Goal: Task Accomplishment & Management: Use online tool/utility

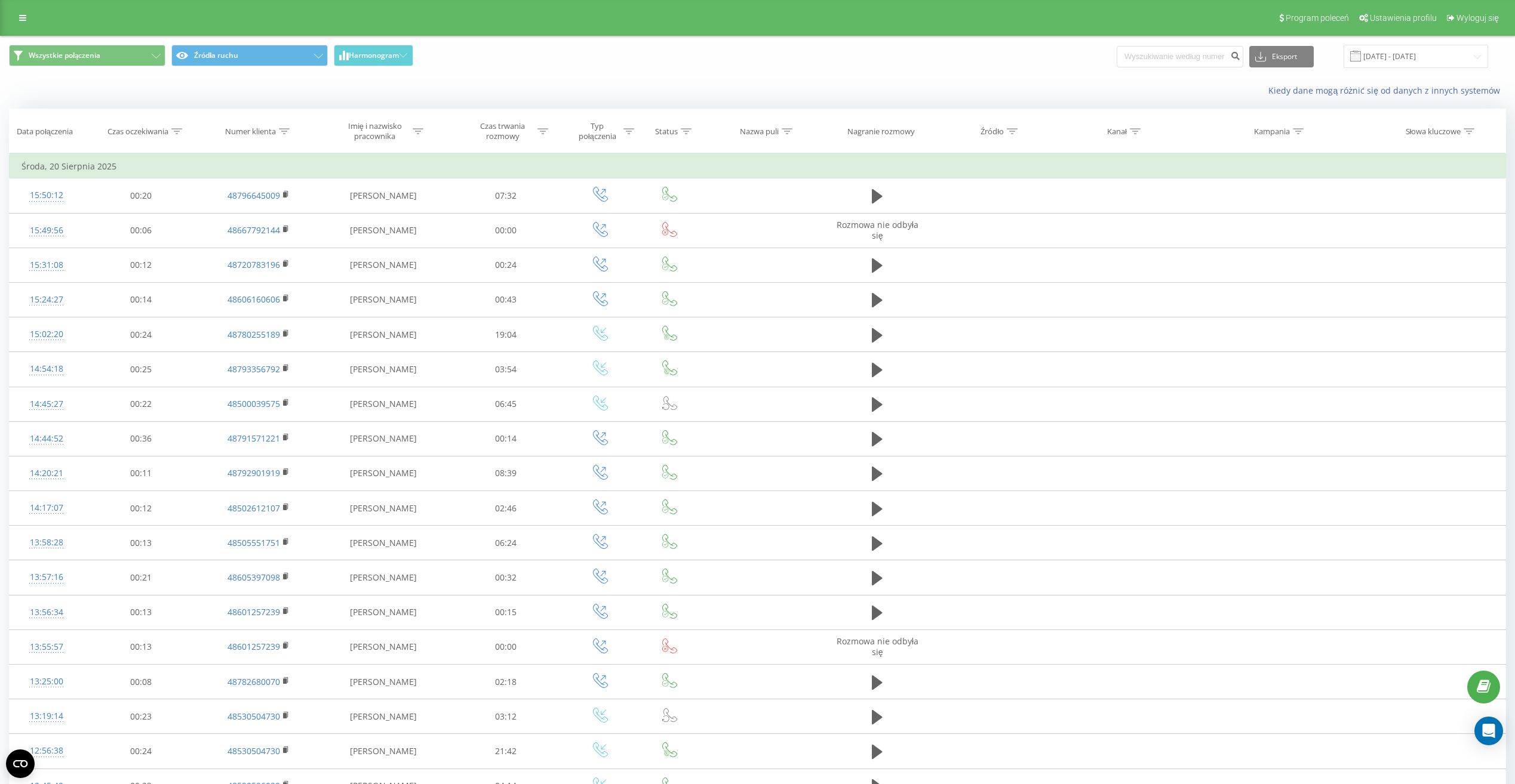
click at [1361, 58] on span at bounding box center [1355, 56] width 11 height 11
click at [1361, 59] on span at bounding box center [1355, 56] width 11 height 11
click at [1375, 55] on input "20.07.2025 - 20.08.2025" at bounding box center [1416, 56] width 144 height 23
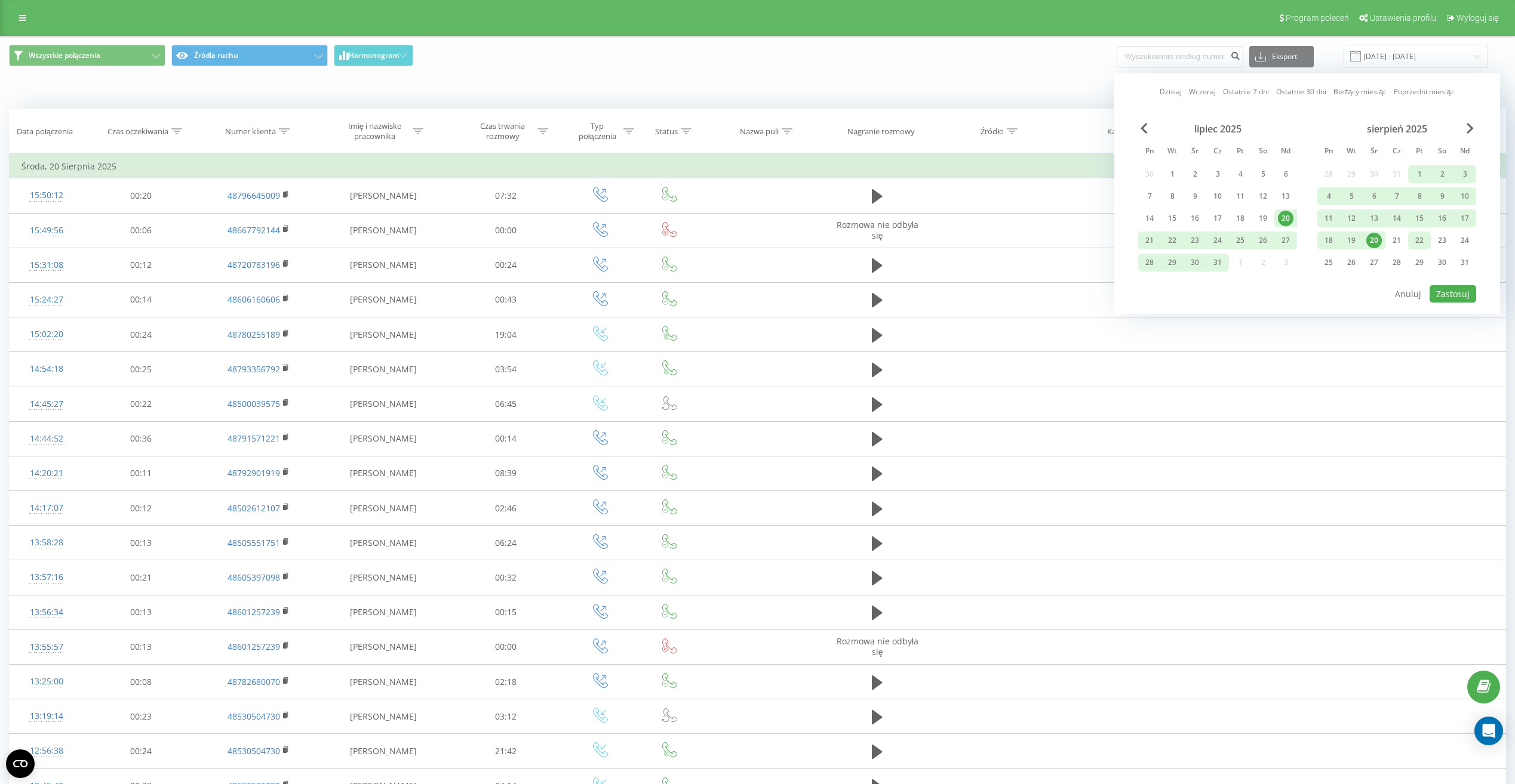
click at [1417, 241] on div "22" at bounding box center [1419, 240] width 15 height 15
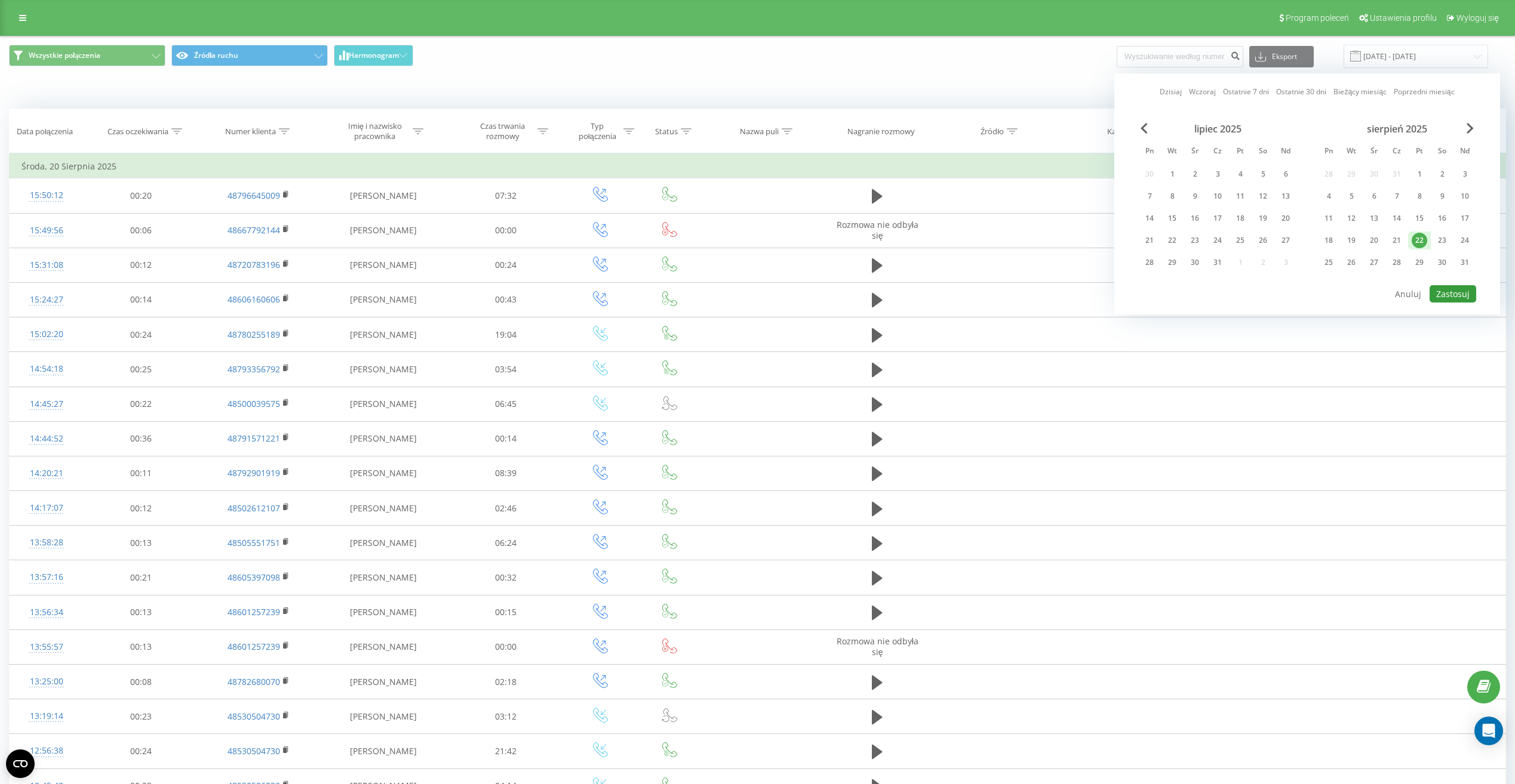
click at [1444, 290] on button "Zastosuj" at bounding box center [1453, 294] width 46 height 17
type input "22.08.2025 - 22.08.2025"
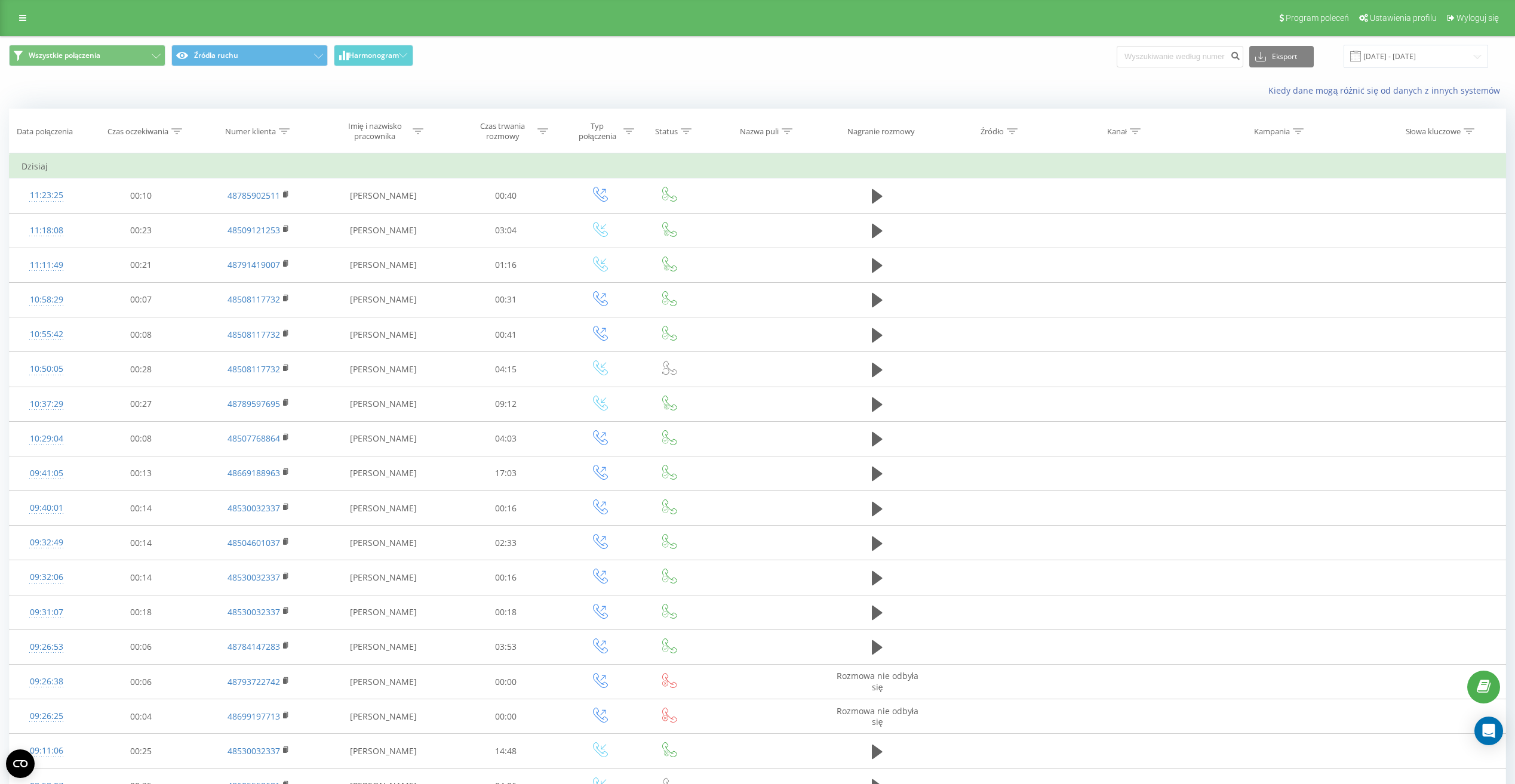
click at [789, 101] on div "Kiedy dane mogą różnić się od danych z innych systemów" at bounding box center [757, 90] width 1514 height 29
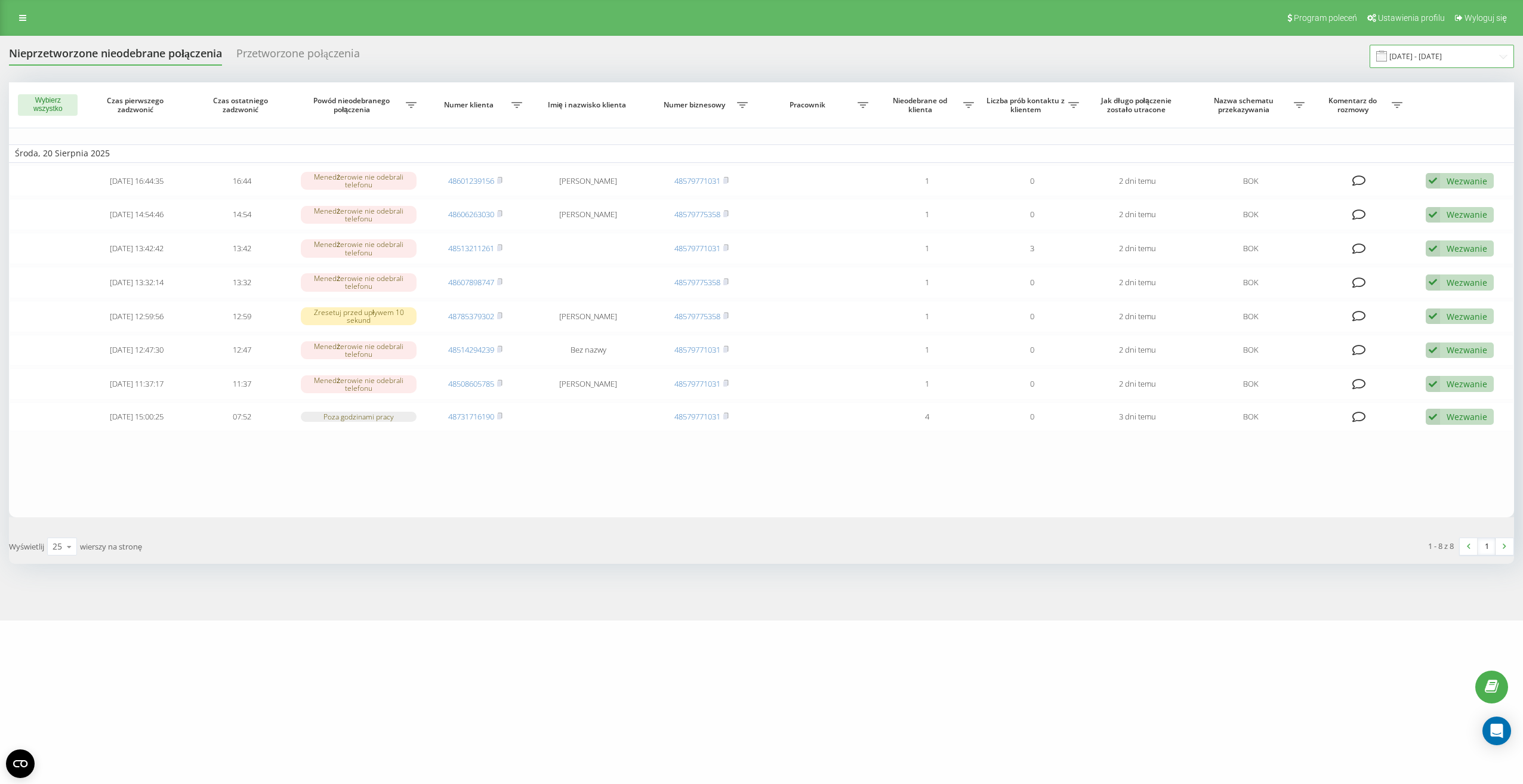
click at [1422, 66] on input "20.08.2025 - 20.08.2025" at bounding box center [1442, 56] width 144 height 23
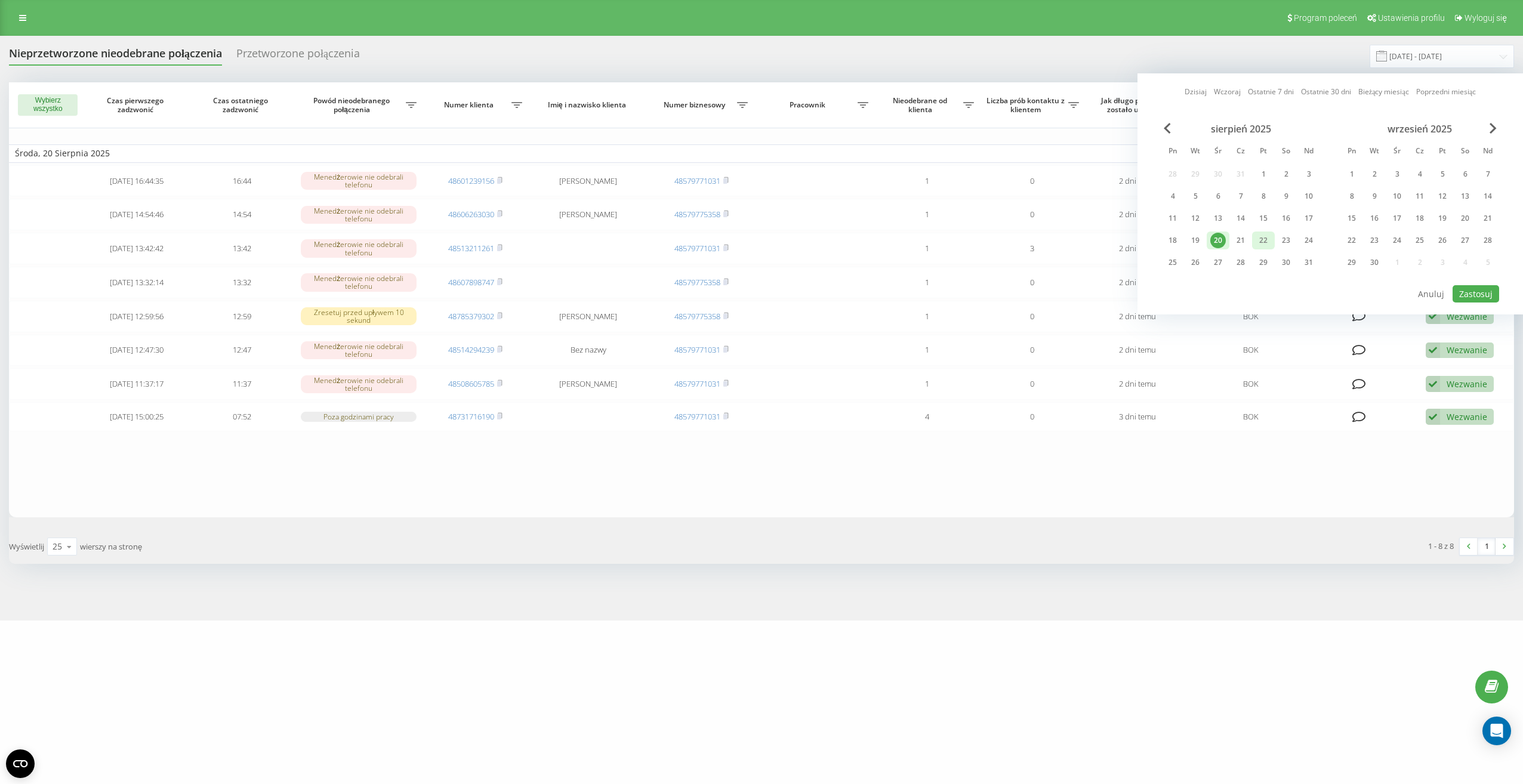
click at [1265, 244] on div "22" at bounding box center [1263, 240] width 15 height 15
click at [1482, 293] on button "Zastosuj" at bounding box center [1476, 294] width 46 height 17
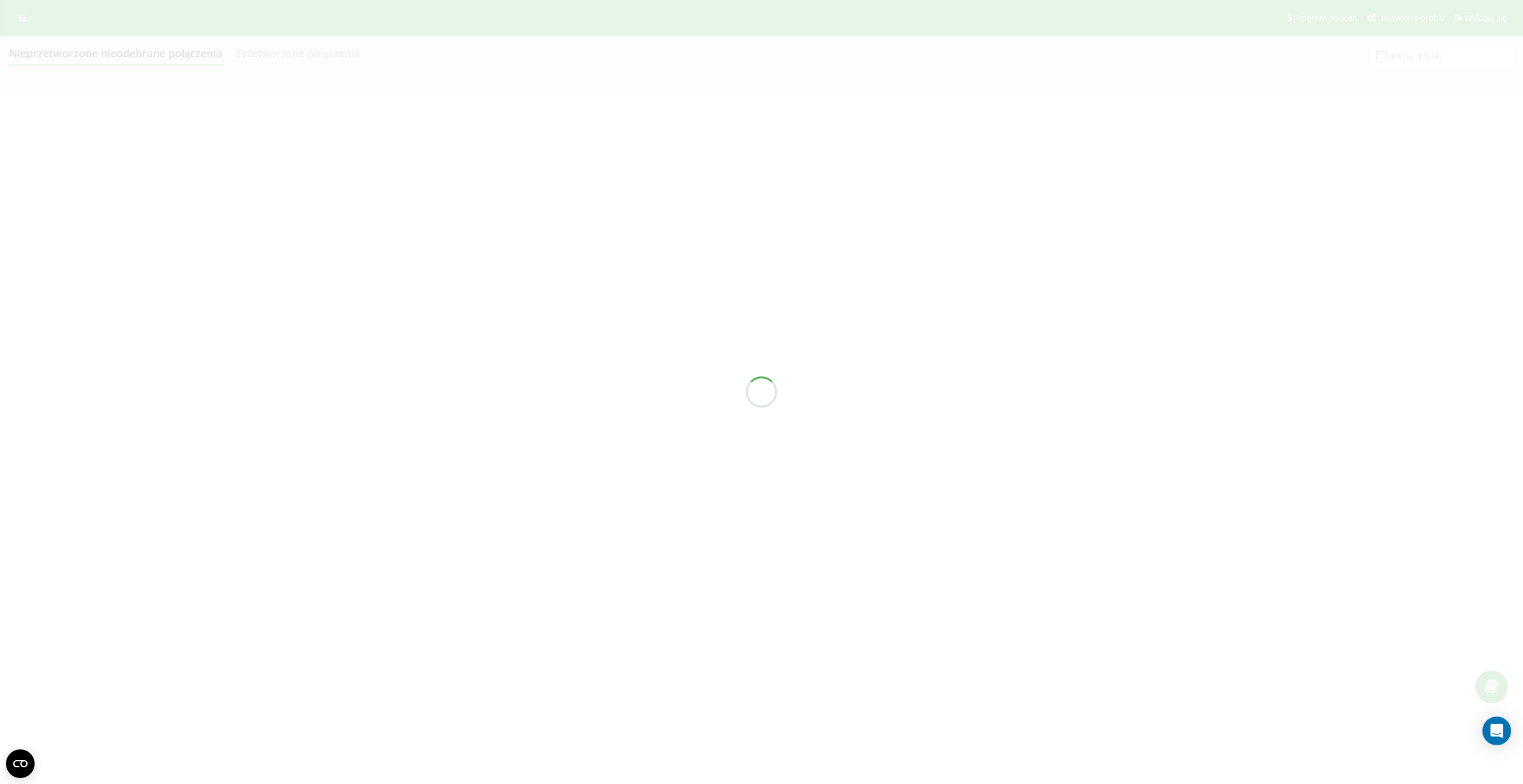
type input "22.08.2025 - 22.08.2025"
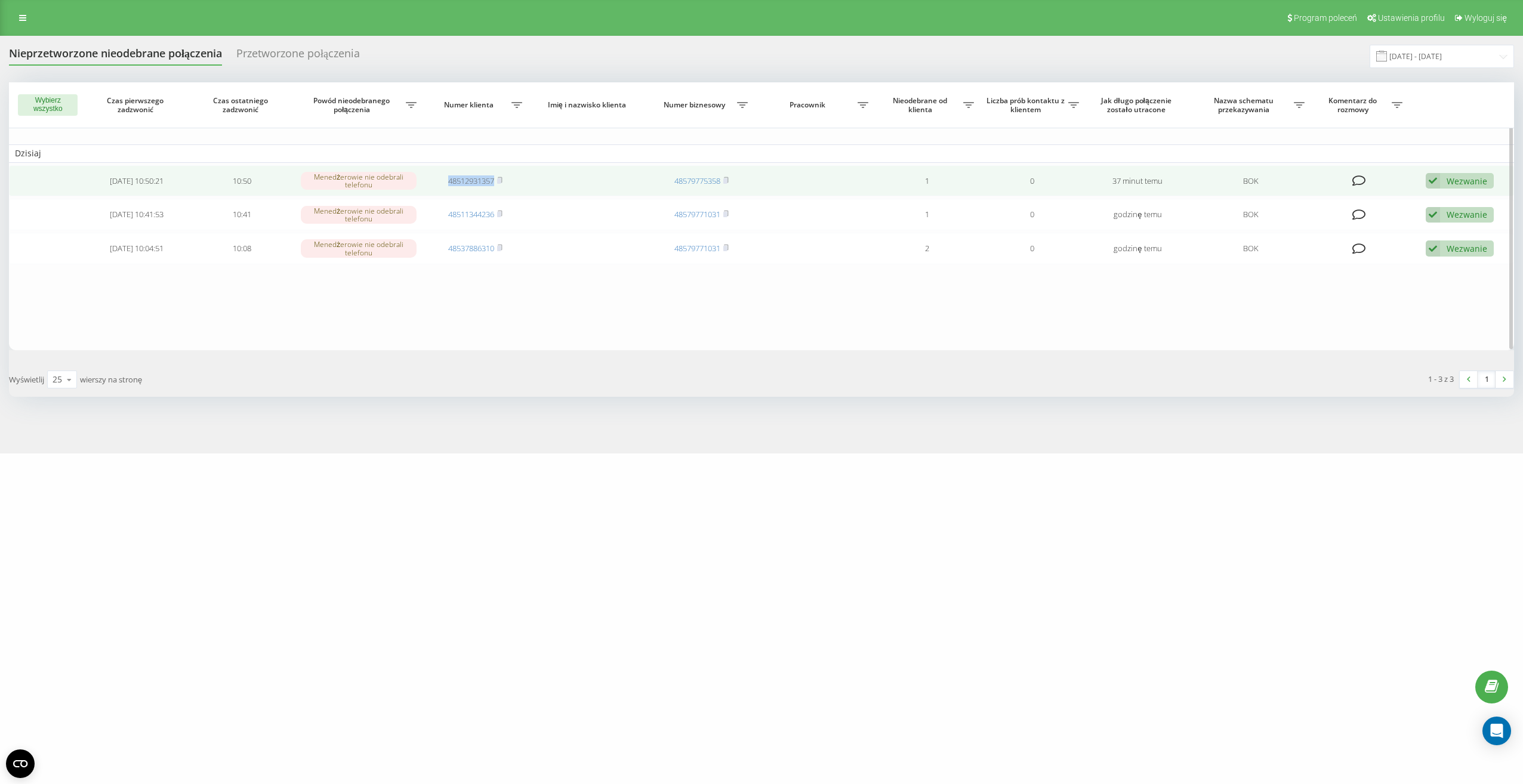
drag, startPoint x: 444, startPoint y: 184, endPoint x: 494, endPoint y: 185, distance: 50.0
click at [494, 185] on td "48512931357" at bounding box center [476, 181] width 105 height 32
drag, startPoint x: 494, startPoint y: 185, endPoint x: 472, endPoint y: 184, distance: 22.0
copy link "48512931357"
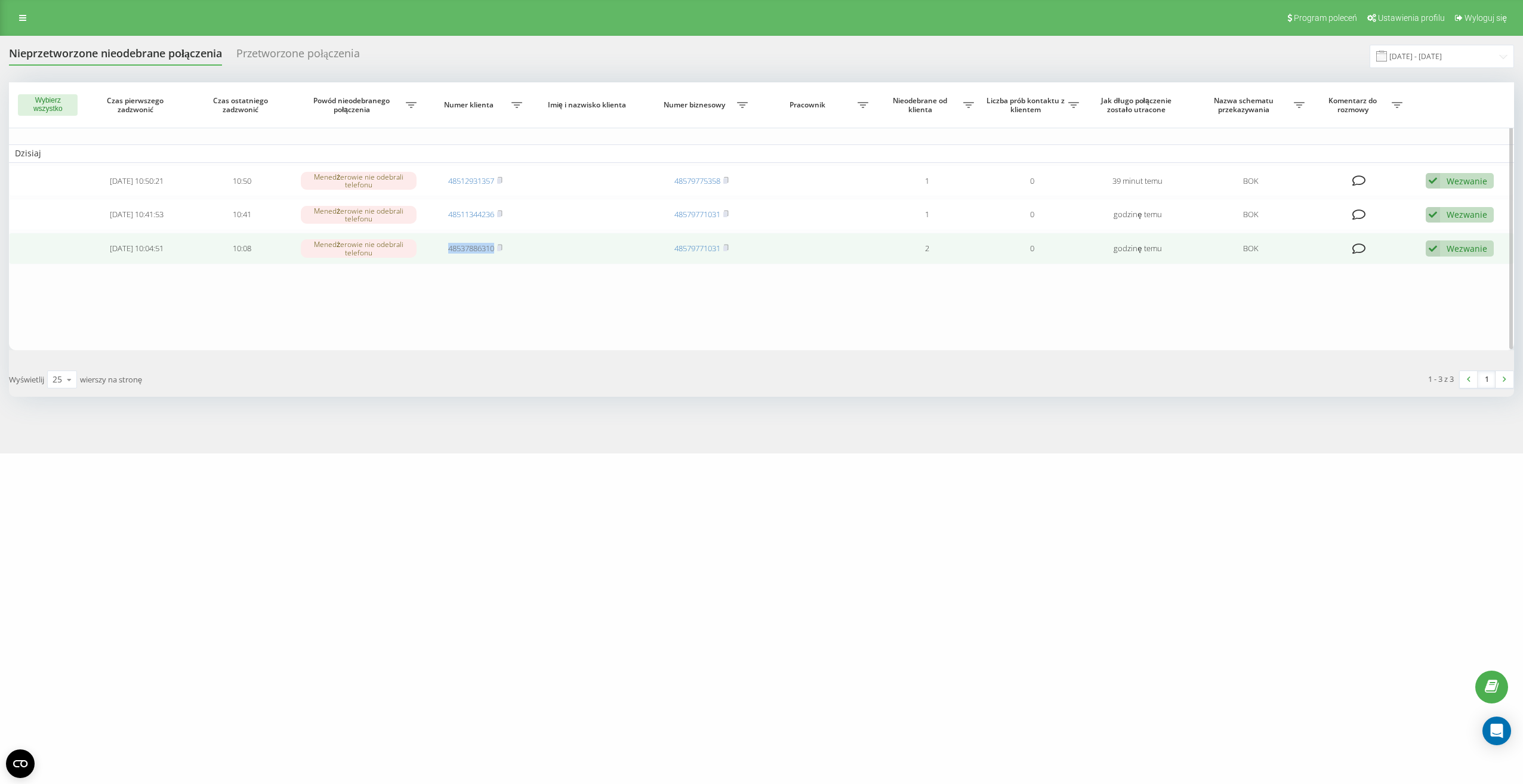
drag, startPoint x: 437, startPoint y: 252, endPoint x: 493, endPoint y: 256, distance: 56.1
click at [493, 256] on td "48537886310" at bounding box center [476, 249] width 105 height 32
drag, startPoint x: 493, startPoint y: 256, endPoint x: 477, endPoint y: 250, distance: 17.1
copy link "48537886310"
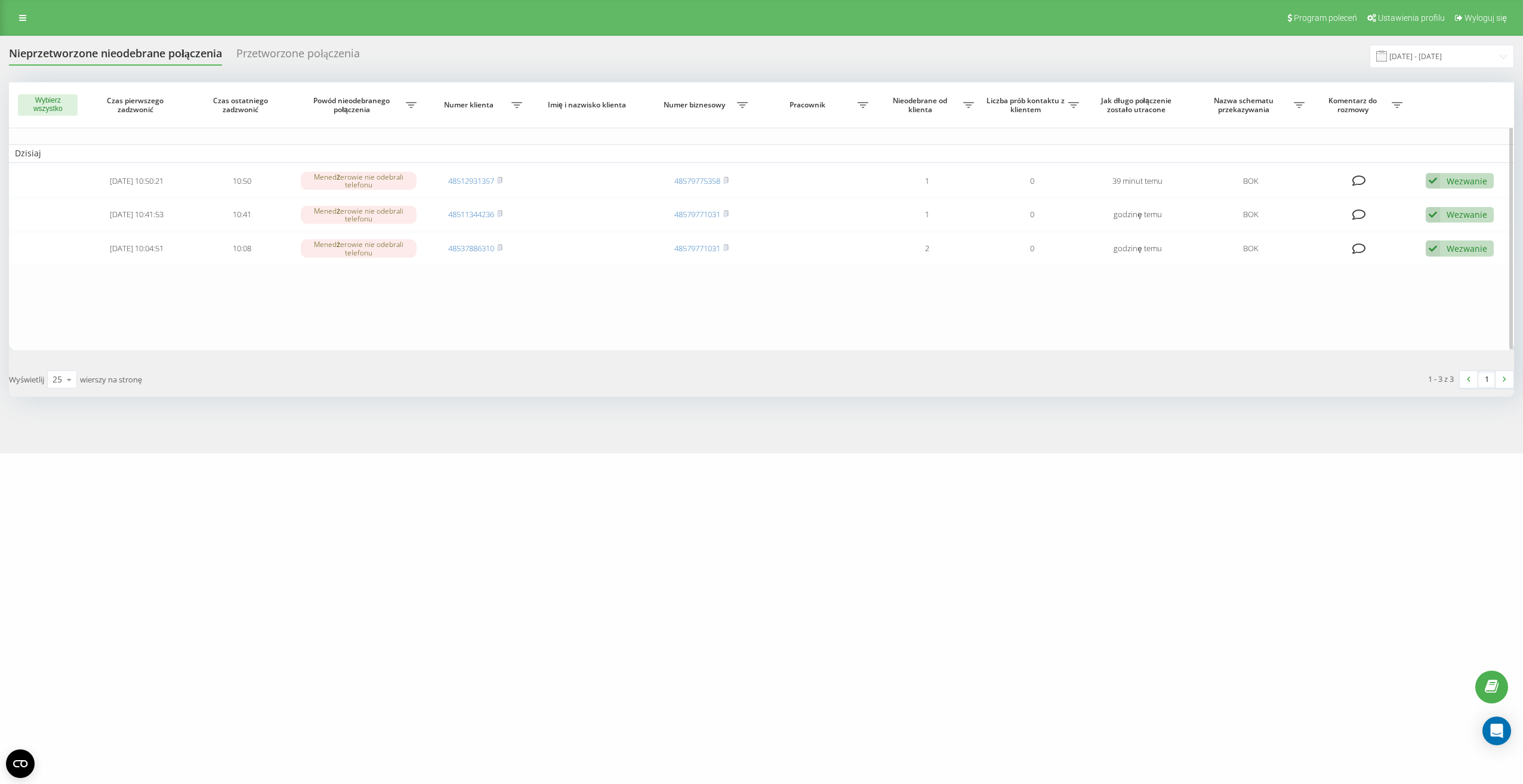
click at [746, 336] on table "Dzisiaj 2025-08-22 10:50:21 10:50 Menedżerowie nie odebrali telefonu 4851293135…" at bounding box center [762, 216] width 1505 height 268
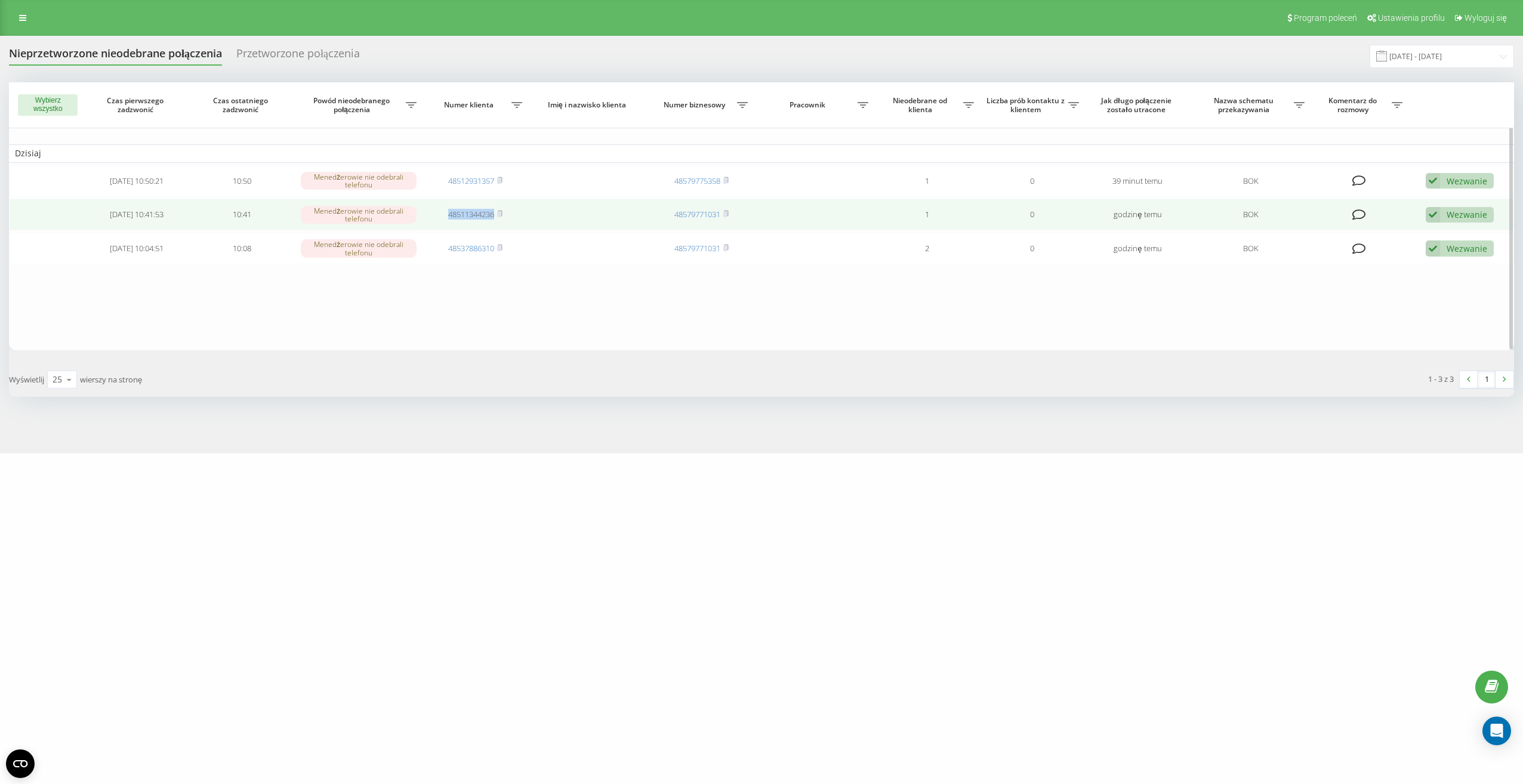
drag, startPoint x: 445, startPoint y: 214, endPoint x: 495, endPoint y: 216, distance: 50.0
click at [495, 216] on td "48511344236" at bounding box center [476, 214] width 105 height 32
drag, startPoint x: 495, startPoint y: 216, endPoint x: 482, endPoint y: 215, distance: 13.0
copy link "48511344236"
drag, startPoint x: 442, startPoint y: 216, endPoint x: 496, endPoint y: 220, distance: 54.1
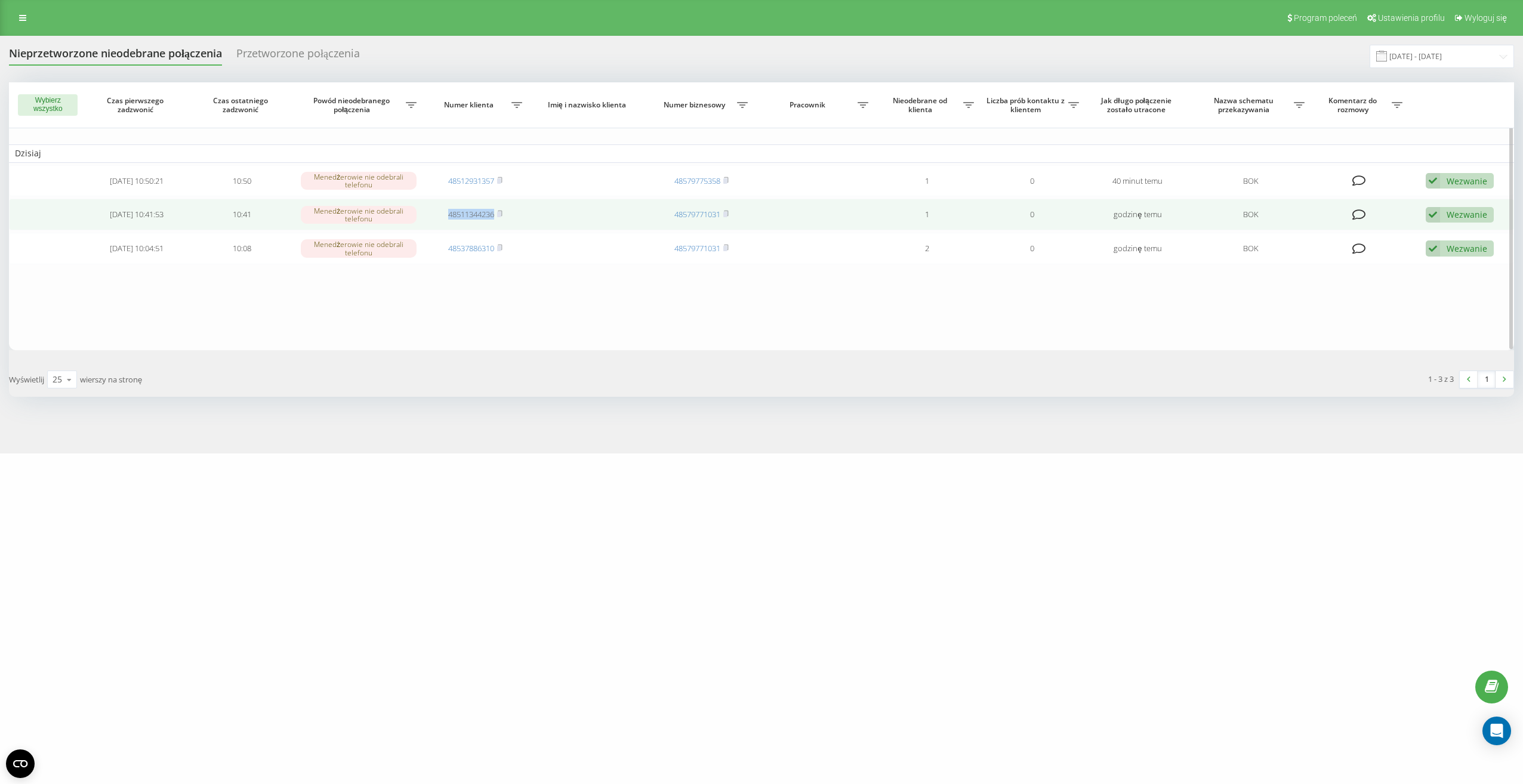
click at [496, 220] on td "48511344236" at bounding box center [476, 214] width 105 height 32
drag, startPoint x: 496, startPoint y: 220, endPoint x: 484, endPoint y: 217, distance: 12.4
copy link "48511344236"
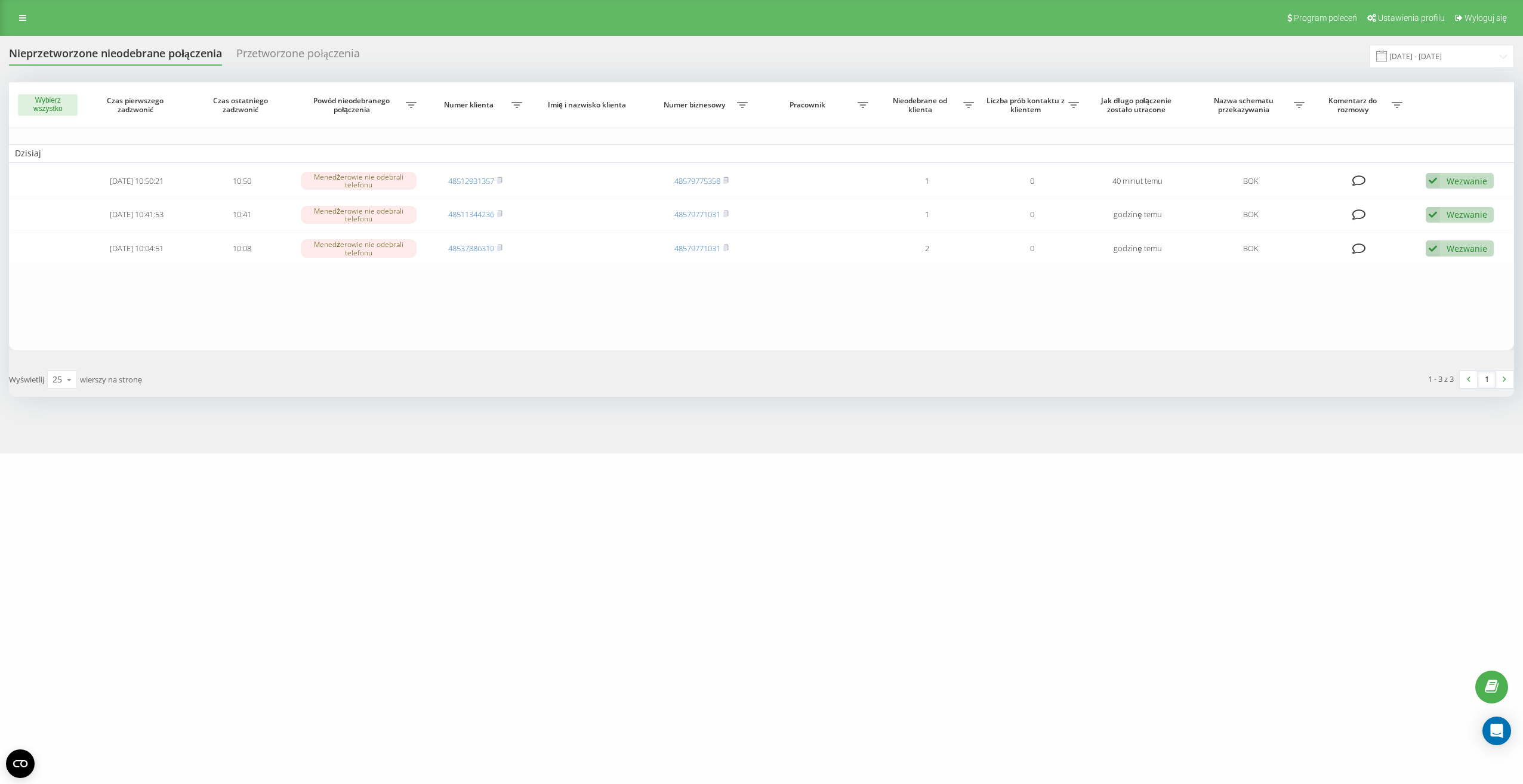
click at [1387, 57] on span at bounding box center [1382, 56] width 11 height 11
click at [1387, 56] on span at bounding box center [1382, 56] width 11 height 11
click at [1387, 58] on span at bounding box center [1382, 56] width 11 height 11
click at [1410, 55] on input "22.08.2025 - 22.08.2025" at bounding box center [1442, 56] width 144 height 23
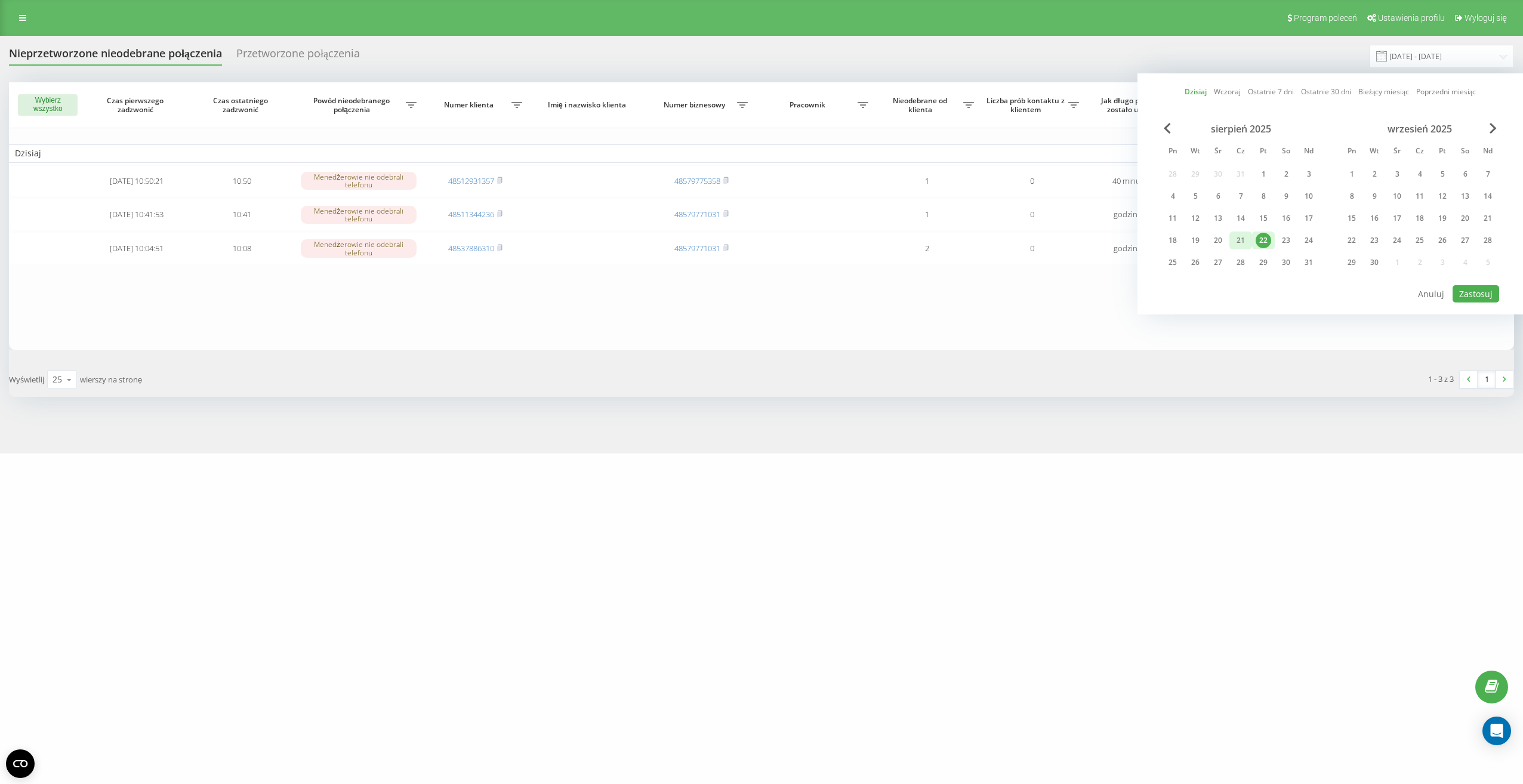
click at [1243, 236] on div "21" at bounding box center [1240, 240] width 15 height 15
click at [1478, 293] on button "Zastosuj" at bounding box center [1476, 294] width 46 height 17
type input "[DATE] - [DATE]"
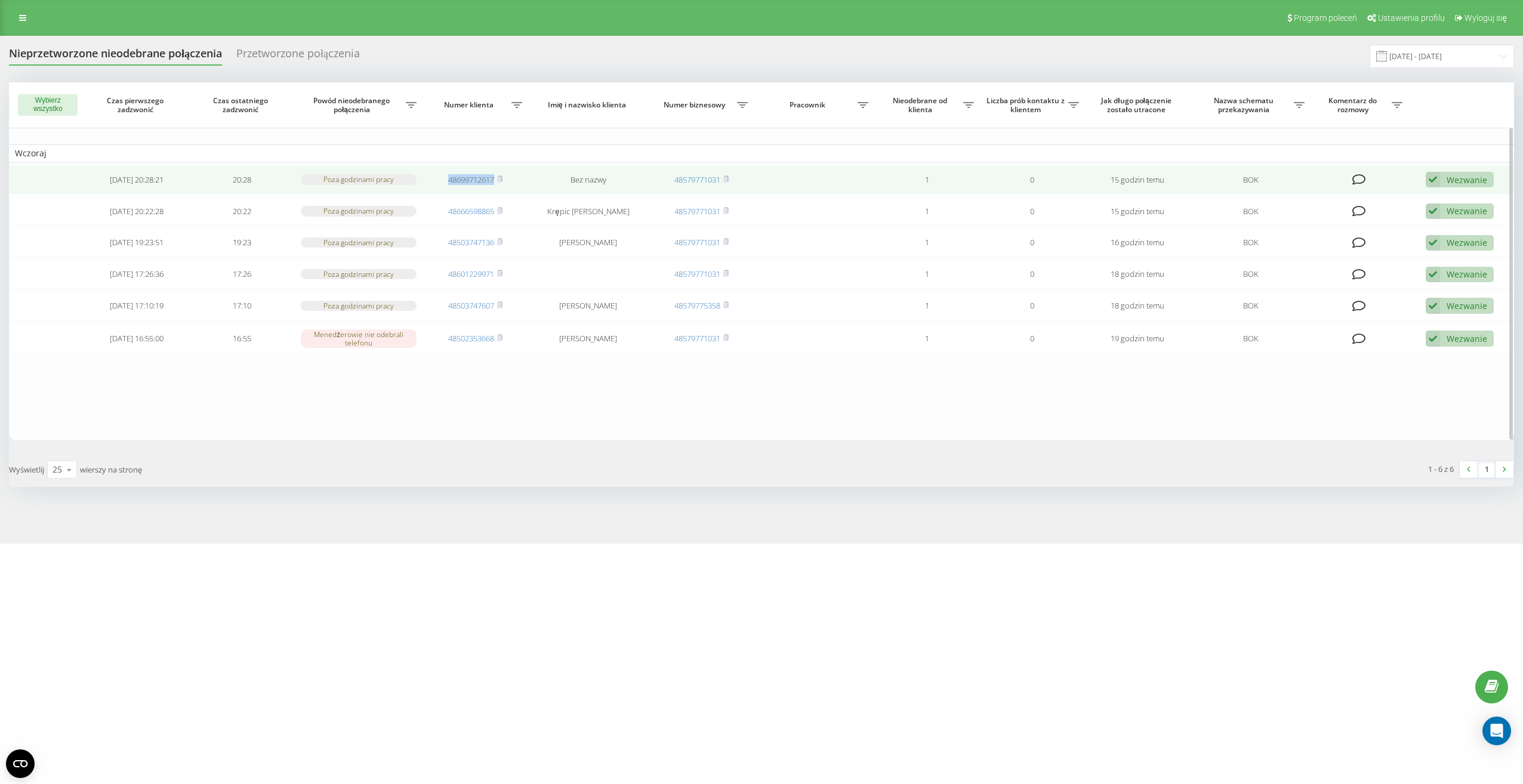
drag, startPoint x: 446, startPoint y: 182, endPoint x: 495, endPoint y: 181, distance: 49.0
click at [495, 181] on td "48699712617" at bounding box center [476, 180] width 105 height 29
copy link "48699712617"
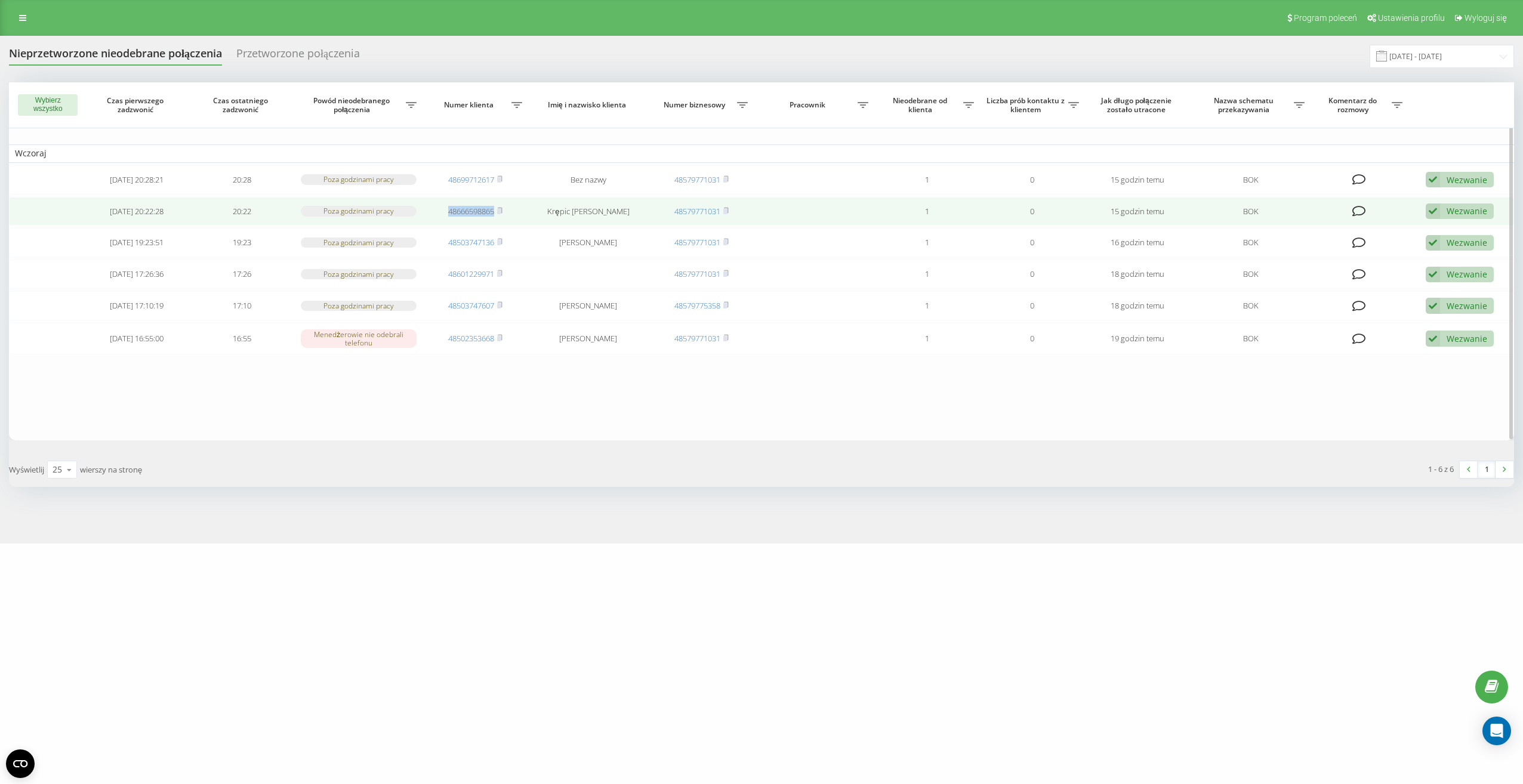
drag, startPoint x: 443, startPoint y: 213, endPoint x: 496, endPoint y: 217, distance: 53.2
click at [496, 217] on td "48666598865" at bounding box center [476, 211] width 105 height 29
drag, startPoint x: 496, startPoint y: 217, endPoint x: 484, endPoint y: 213, distance: 12.6
copy link "48666598865"
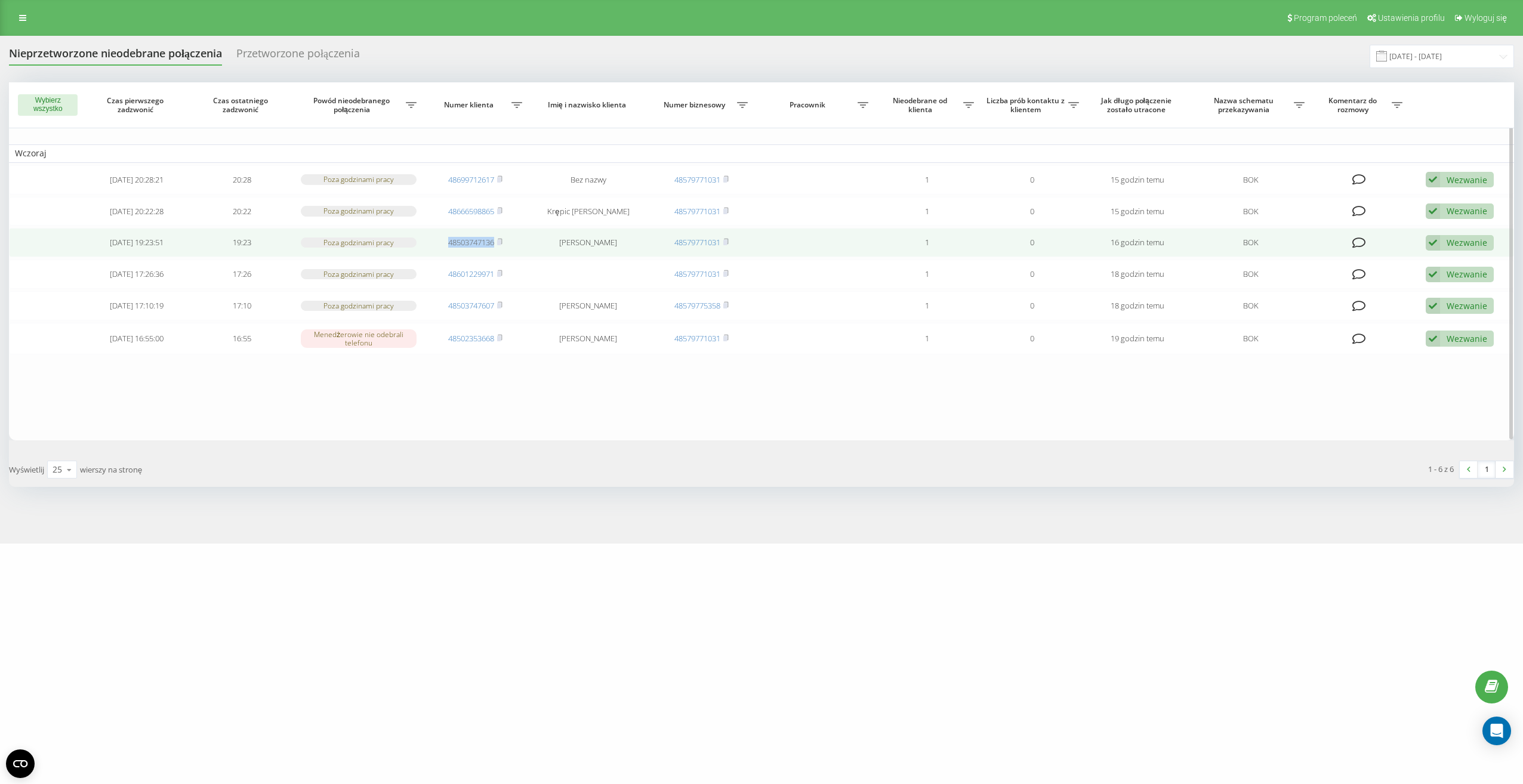
drag, startPoint x: 443, startPoint y: 245, endPoint x: 493, endPoint y: 248, distance: 50.1
click at [493, 248] on td "48503747136" at bounding box center [476, 242] width 105 height 29
drag, startPoint x: 493, startPoint y: 248, endPoint x: 485, endPoint y: 246, distance: 8.2
copy link "48503747136"
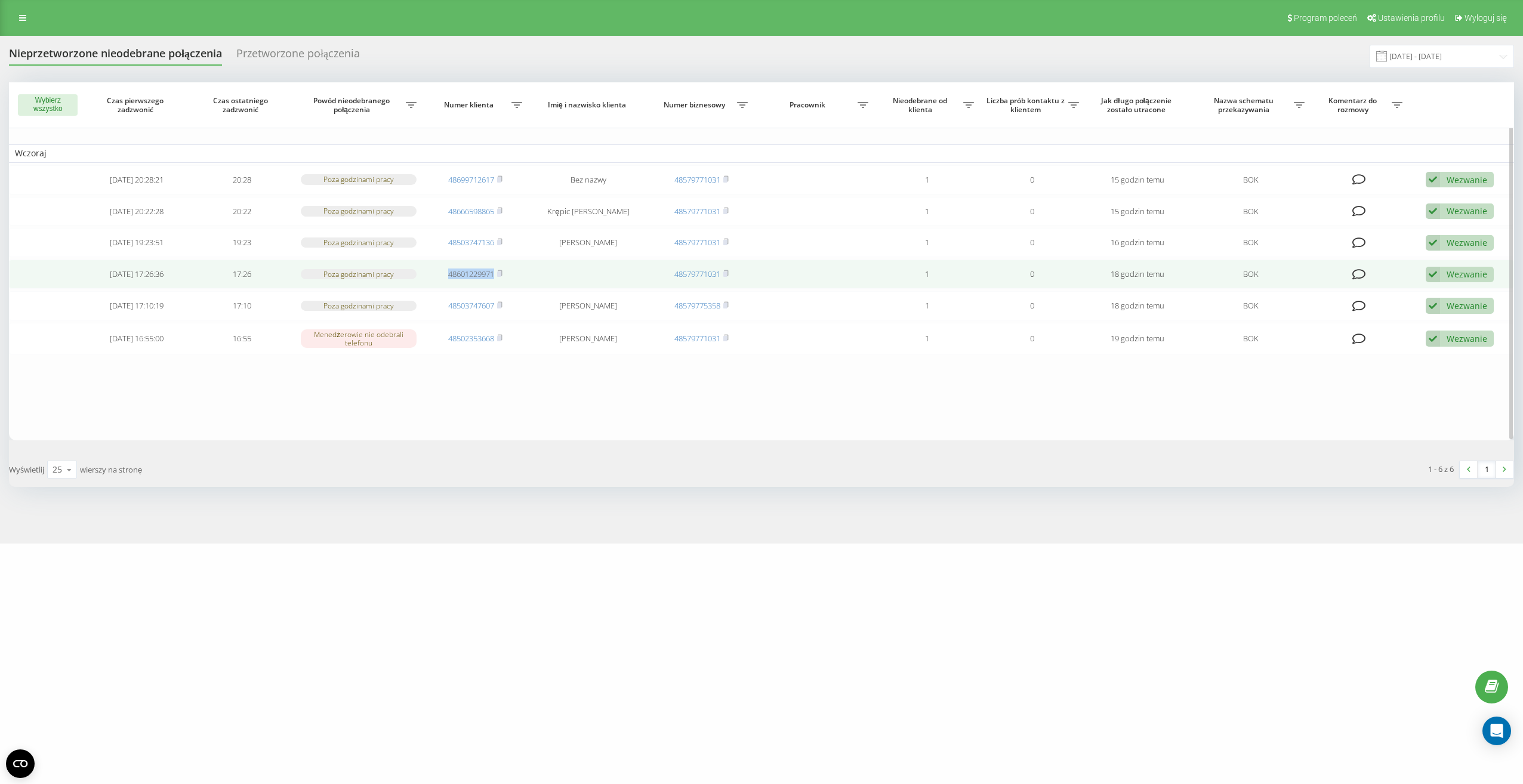
drag, startPoint x: 437, startPoint y: 276, endPoint x: 495, endPoint y: 277, distance: 58.0
click at [495, 277] on td "48601229971" at bounding box center [476, 274] width 105 height 29
drag, startPoint x: 495, startPoint y: 277, endPoint x: 472, endPoint y: 276, distance: 23.0
copy link "48601229971"
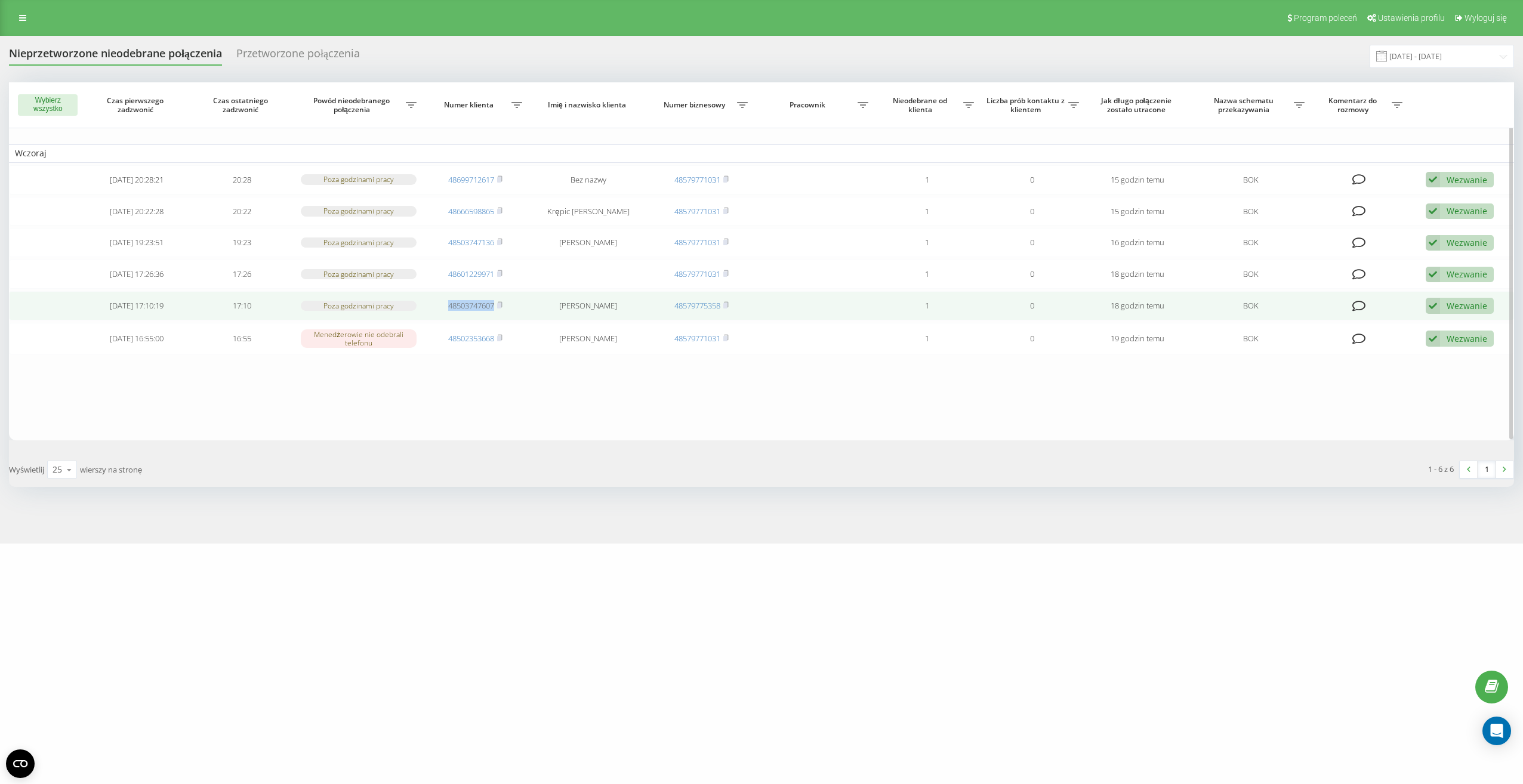
drag, startPoint x: 443, startPoint y: 312, endPoint x: 495, endPoint y: 308, distance: 52.2
click at [495, 308] on td "48503747607" at bounding box center [476, 306] width 105 height 29
drag, startPoint x: 495, startPoint y: 308, endPoint x: 479, endPoint y: 307, distance: 16.0
copy link "48503747607"
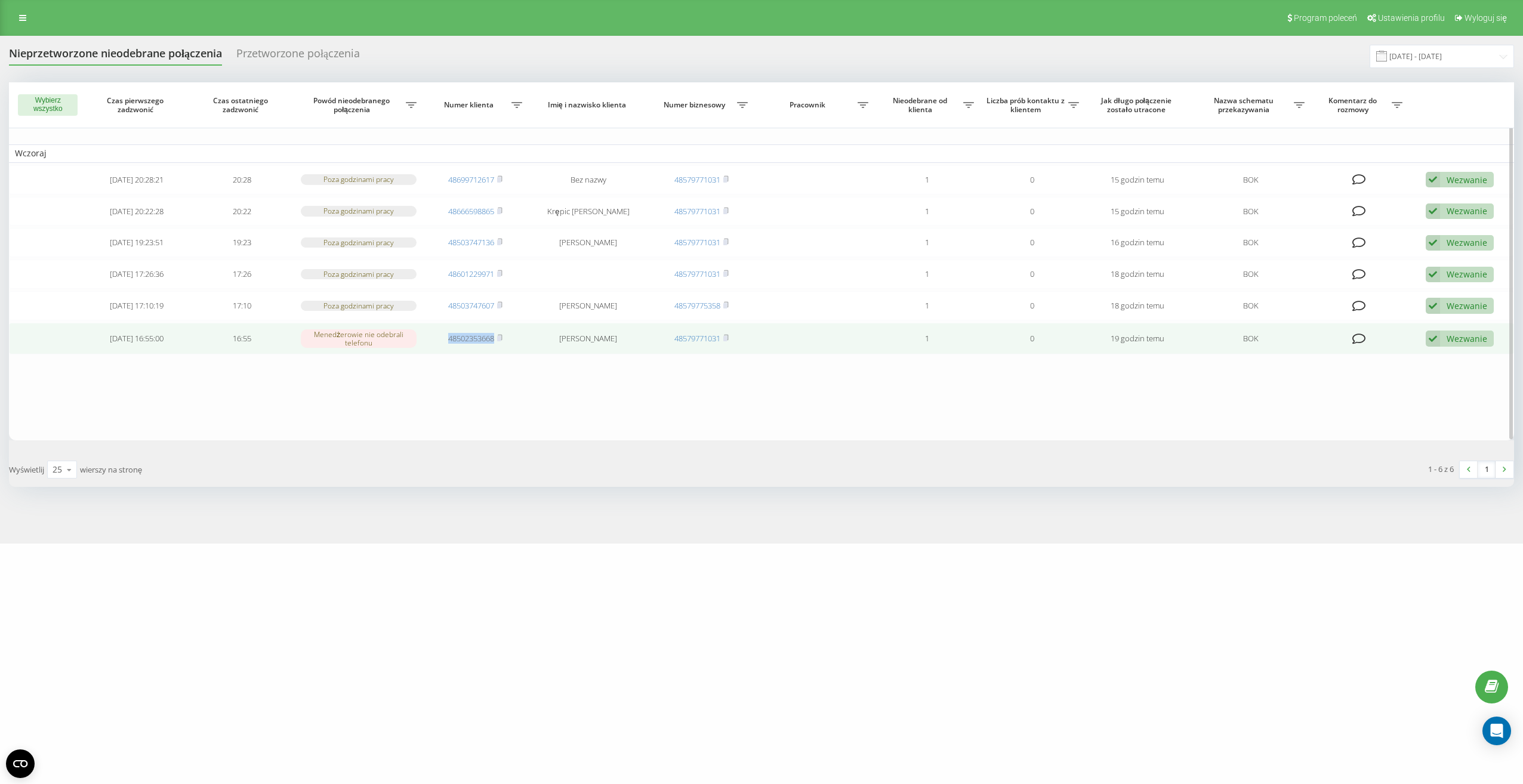
drag, startPoint x: 442, startPoint y: 341, endPoint x: 494, endPoint y: 343, distance: 52.0
click at [494, 343] on td "48502353668" at bounding box center [476, 339] width 105 height 32
drag, startPoint x: 494, startPoint y: 343, endPoint x: 483, endPoint y: 338, distance: 12.1
copy link "48502353668"
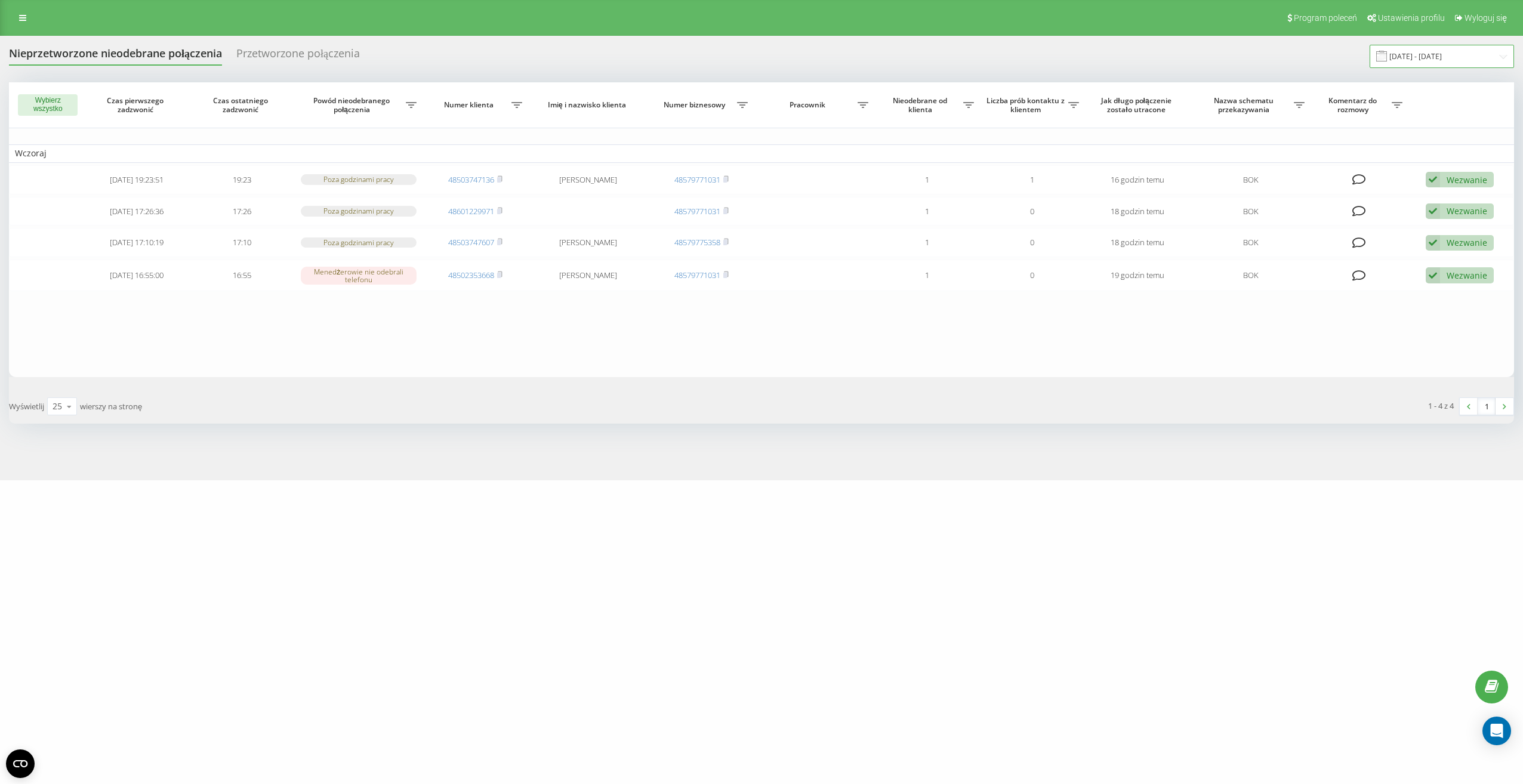
click at [1407, 58] on input "[DATE] - [DATE]" at bounding box center [1442, 56] width 144 height 23
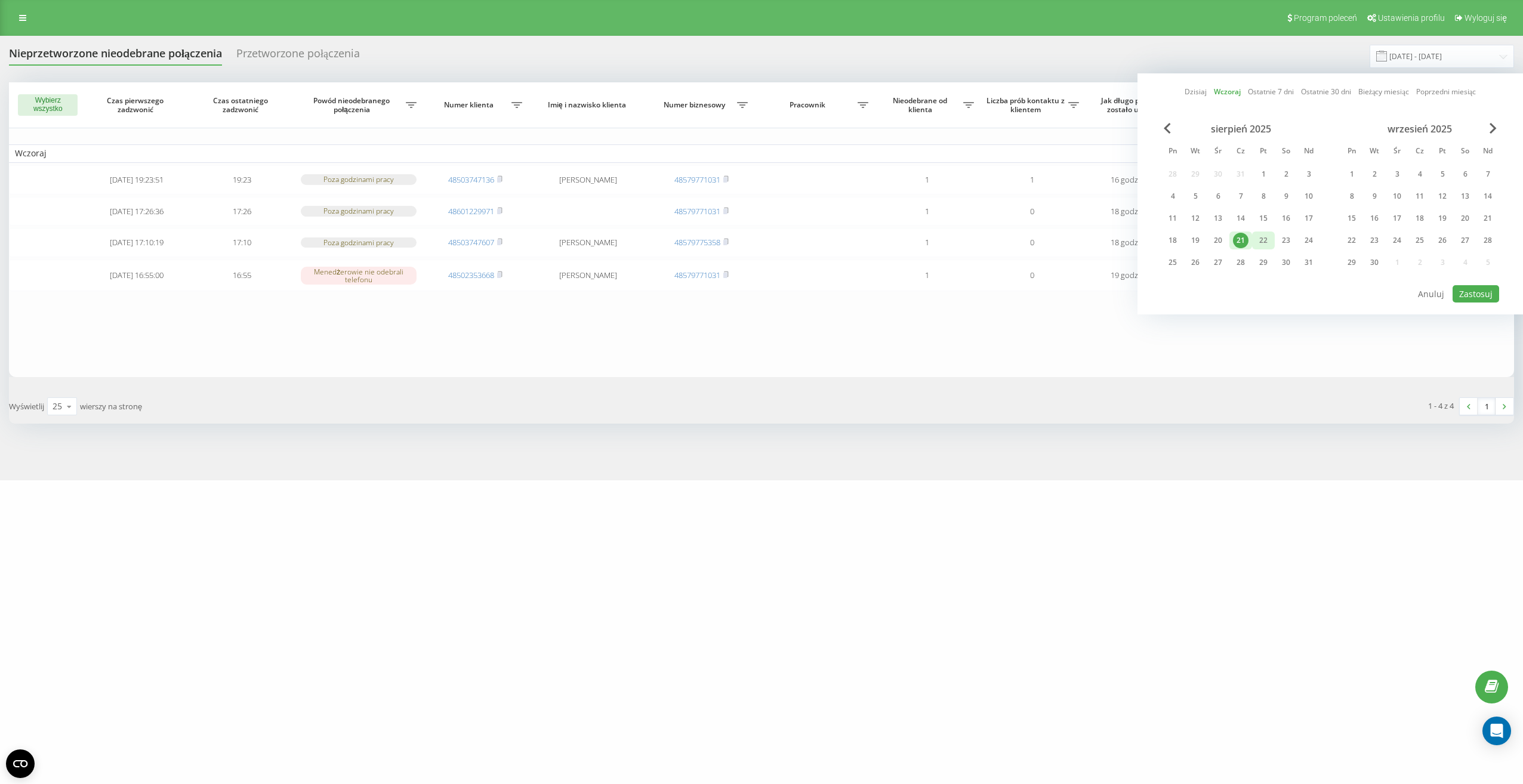
click at [1260, 241] on div "22" at bounding box center [1263, 240] width 15 height 15
click at [1474, 292] on button "Zastosuj" at bounding box center [1476, 294] width 46 height 17
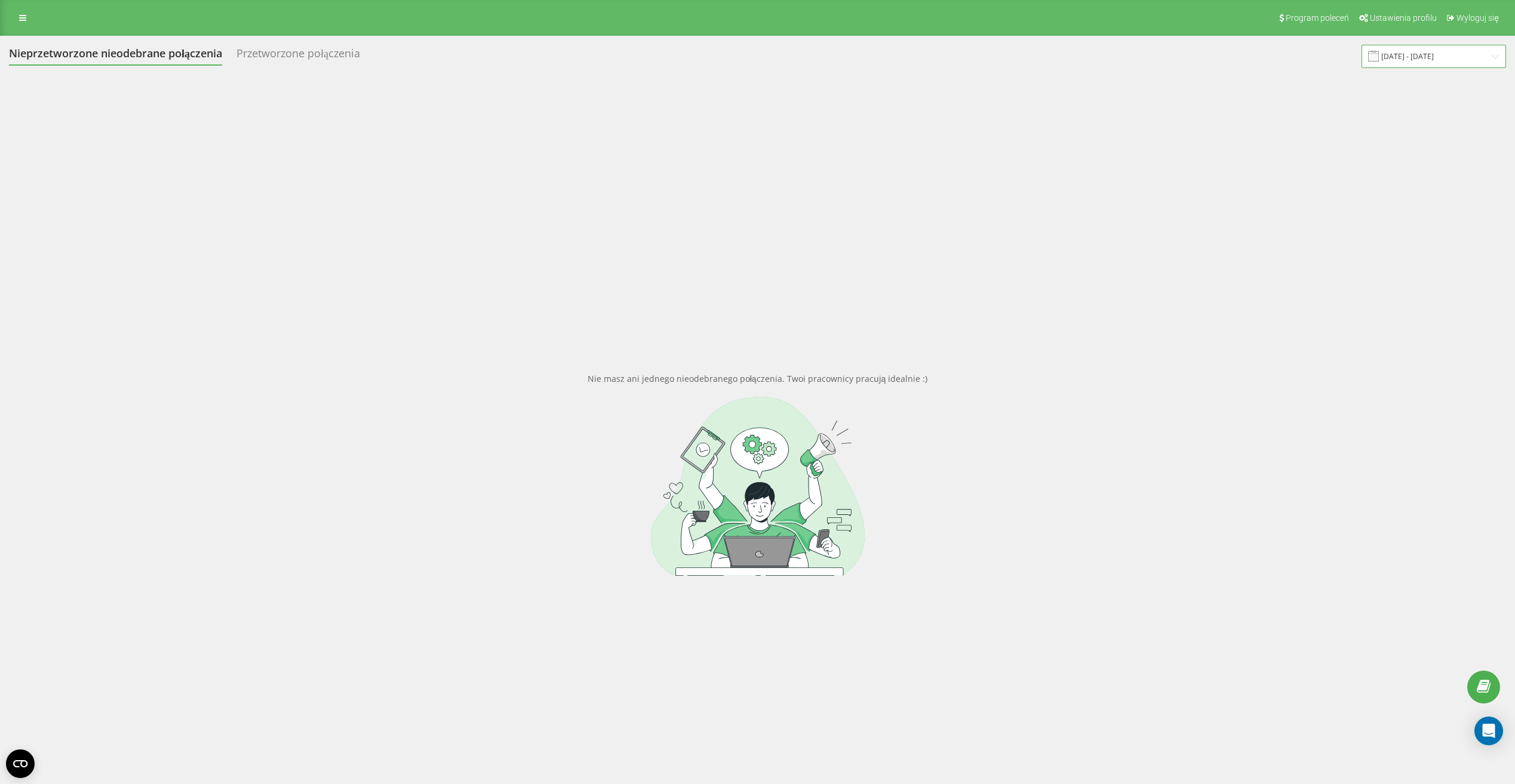
click at [1396, 59] on input "[DATE] - [DATE]" at bounding box center [1433, 56] width 144 height 23
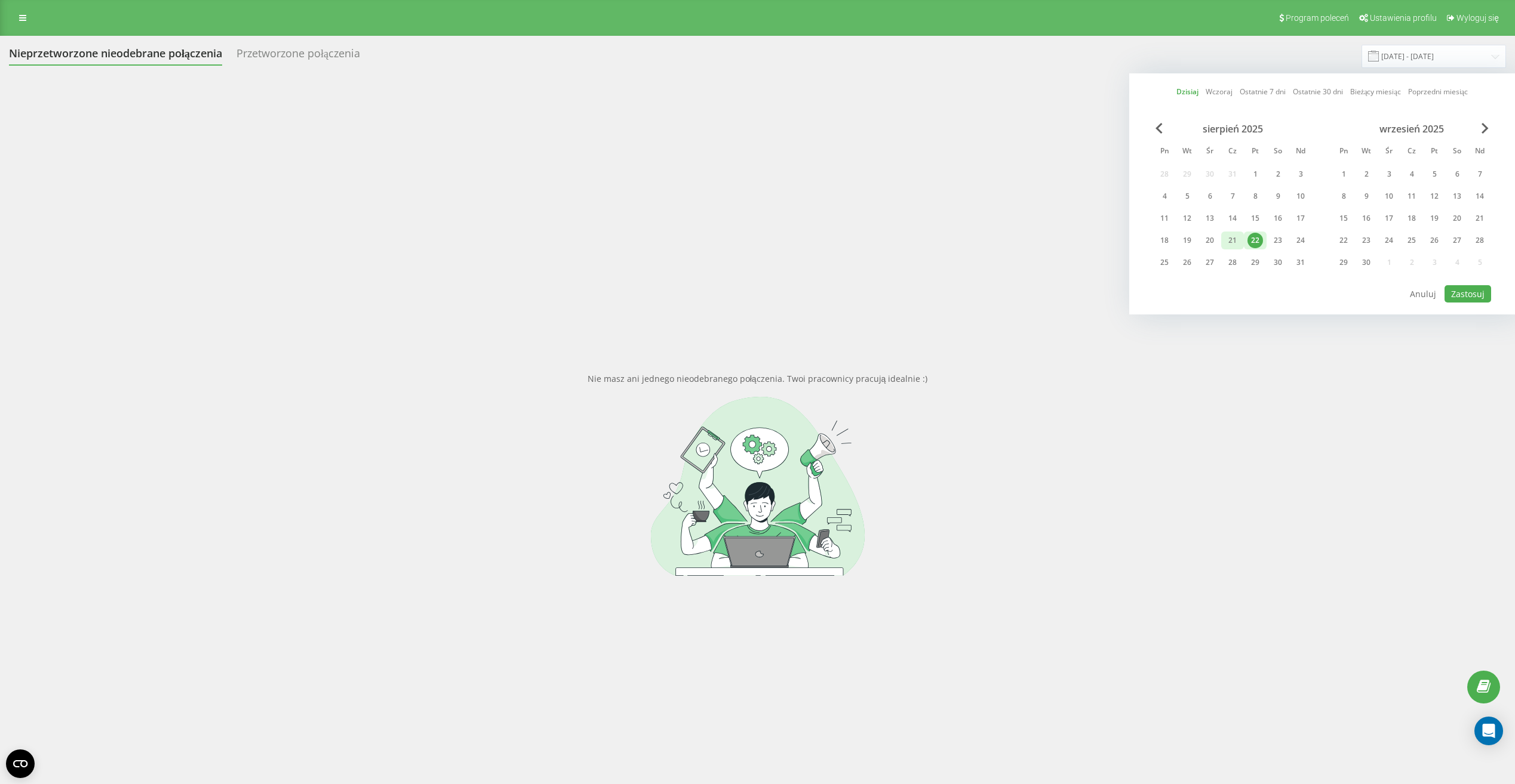
click at [1232, 238] on div "21" at bounding box center [1232, 240] width 15 height 15
click at [1463, 292] on button "Zastosuj" at bounding box center [1467, 294] width 46 height 17
type input "[DATE] - [DATE]"
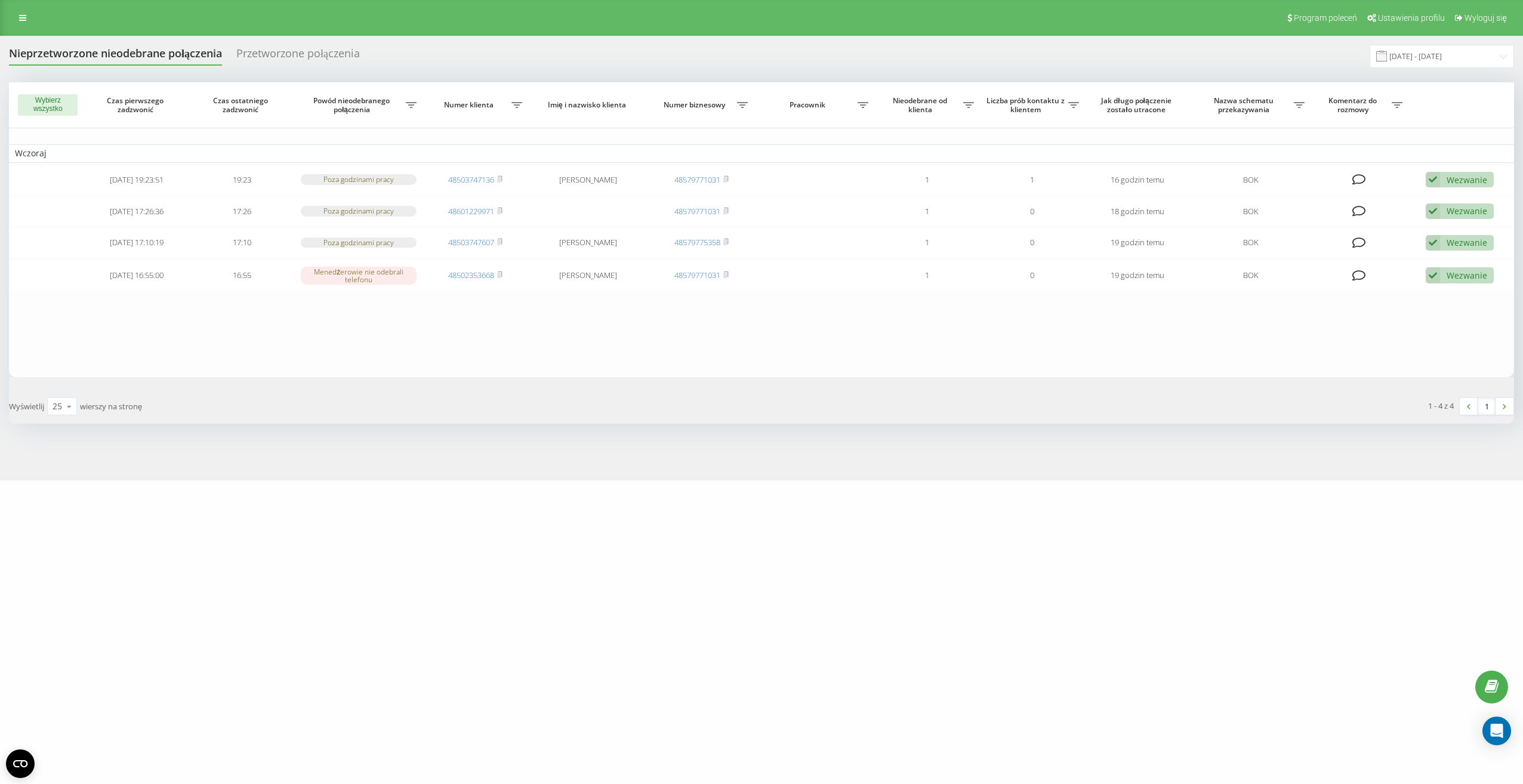
click at [1387, 60] on span at bounding box center [1382, 56] width 11 height 11
click at [1407, 57] on input "[DATE] - [DATE]" at bounding box center [1442, 56] width 144 height 23
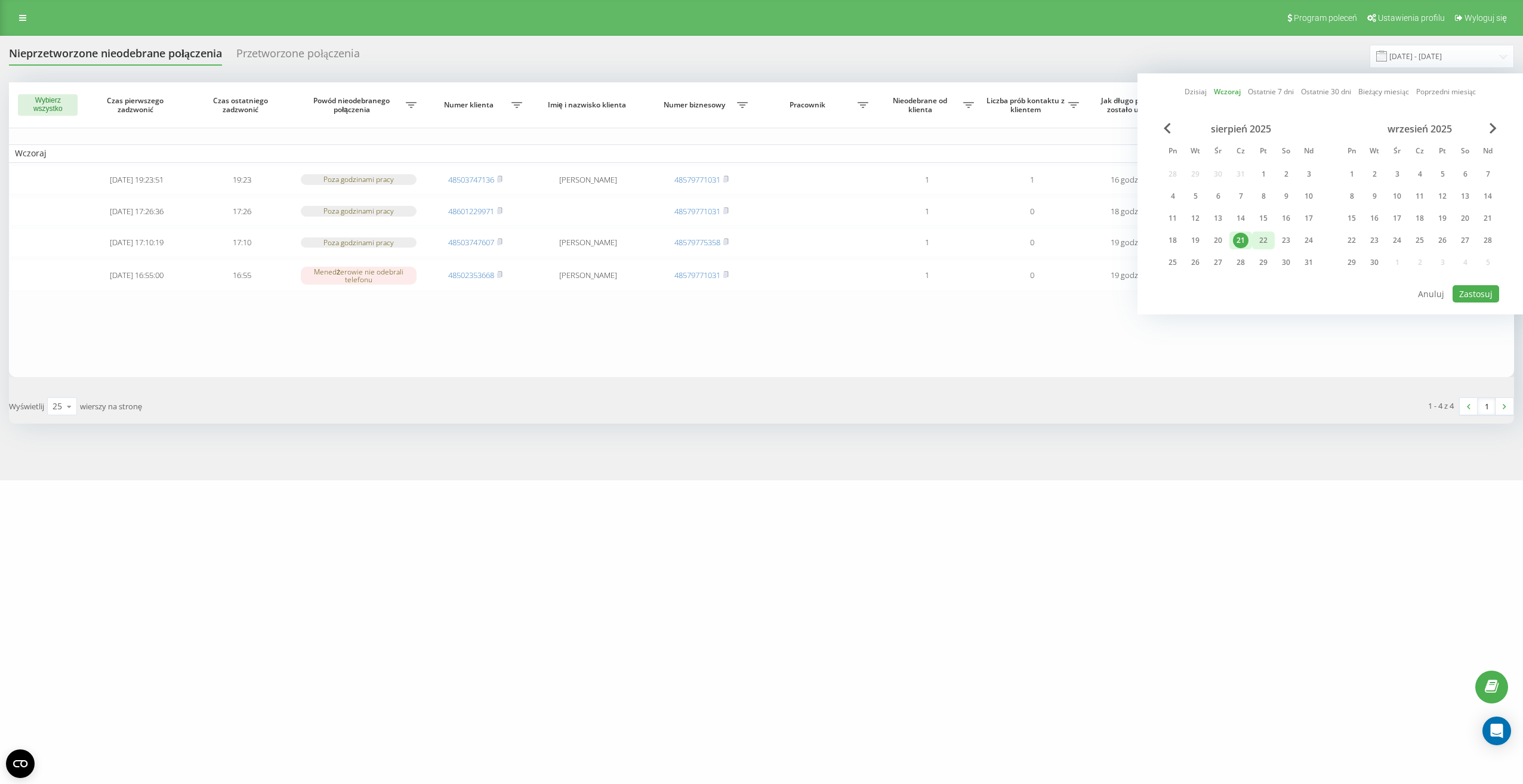
click at [1267, 239] on div "22" at bounding box center [1263, 240] width 15 height 15
click at [1458, 289] on button "Zastosuj" at bounding box center [1476, 294] width 46 height 17
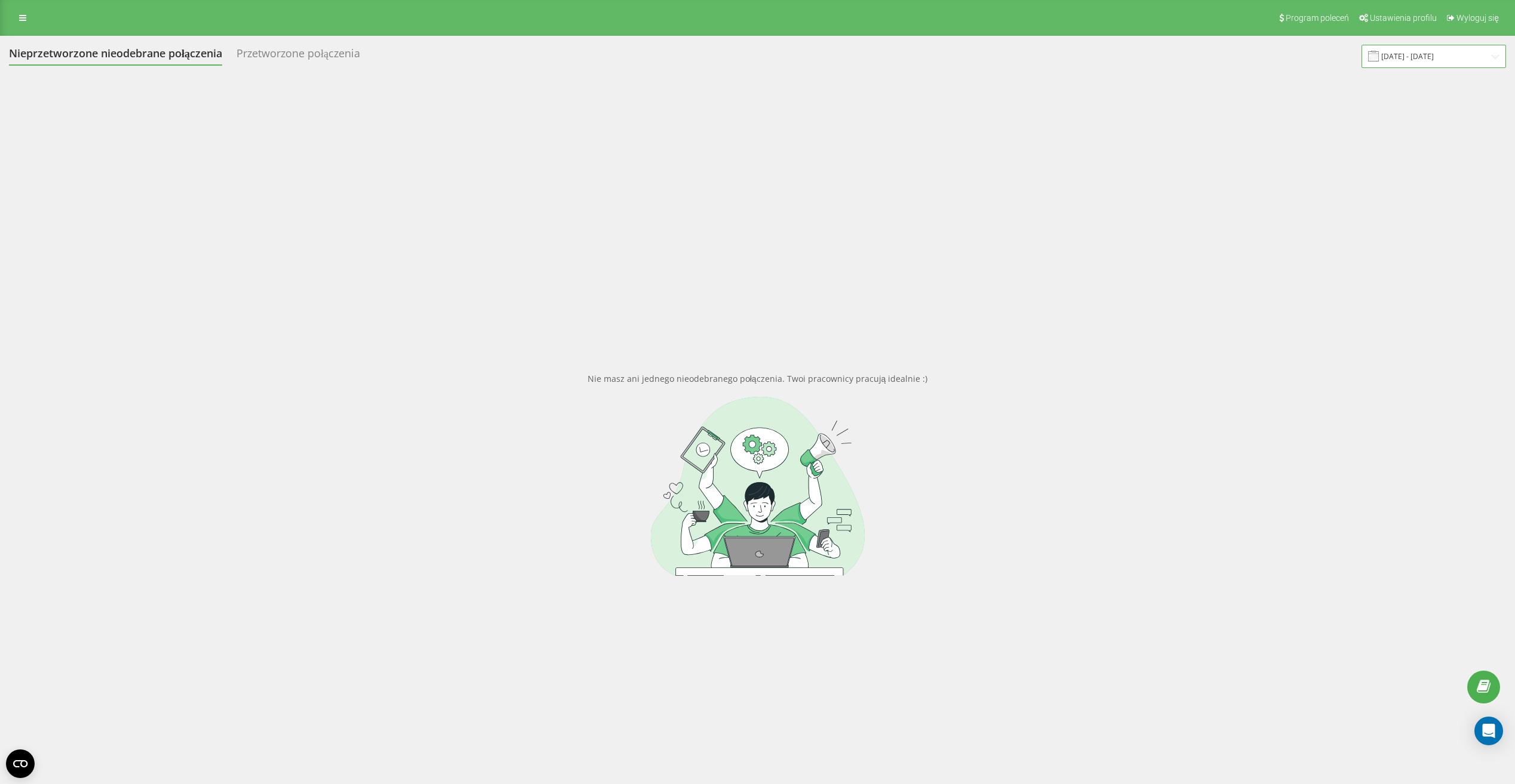
click at [1413, 58] on input "22.08.2025 - 22.08.2025" at bounding box center [1433, 56] width 144 height 23
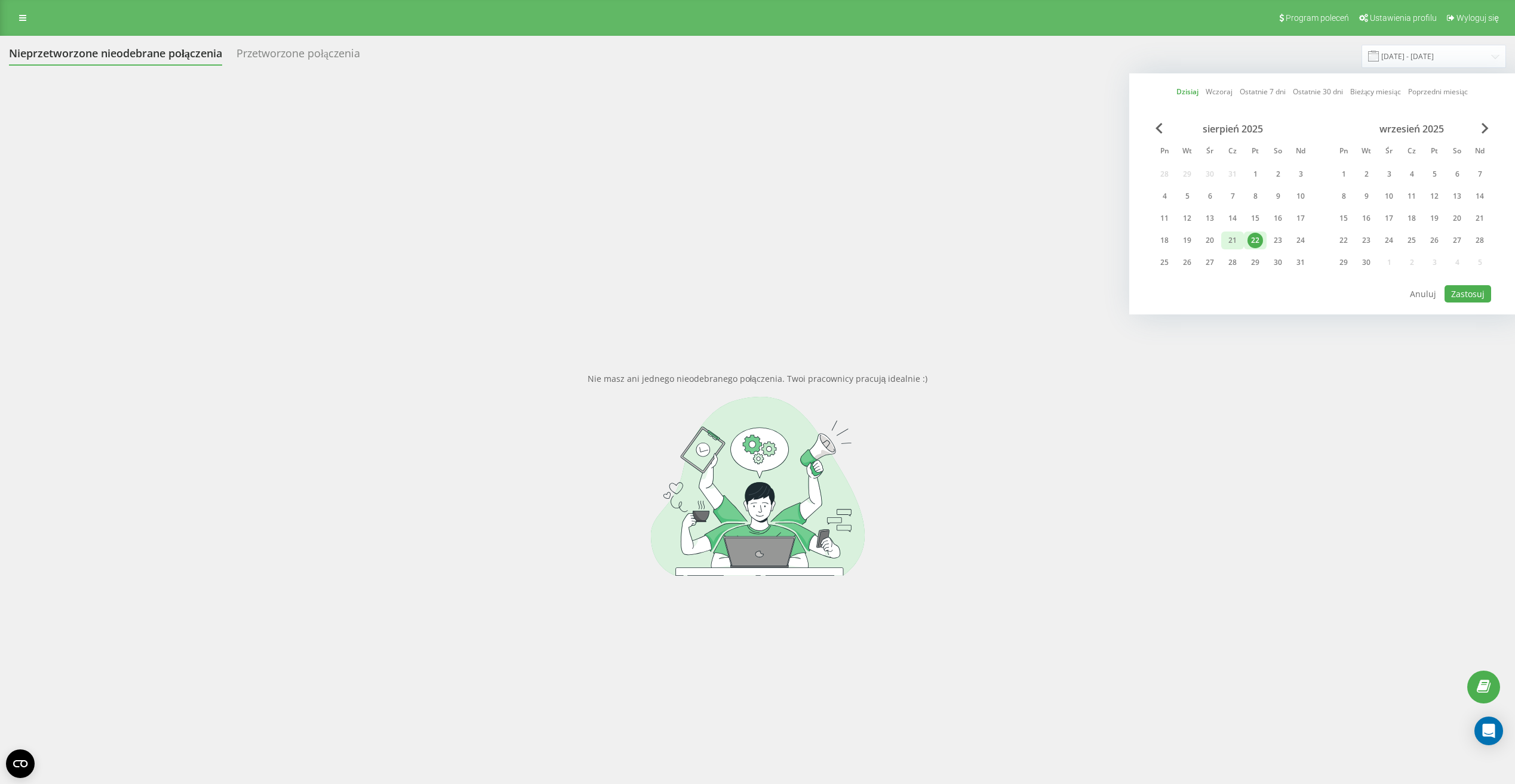
click at [1235, 244] on div "21" at bounding box center [1232, 240] width 15 height 15
click at [1222, 239] on div "21" at bounding box center [1232, 240] width 23 height 18
drag, startPoint x: 1232, startPoint y: 242, endPoint x: 1400, endPoint y: 263, distance: 169.3
click at [1232, 242] on div "21" at bounding box center [1232, 240] width 15 height 15
click at [1464, 297] on button "Zastosuj" at bounding box center [1467, 294] width 46 height 17
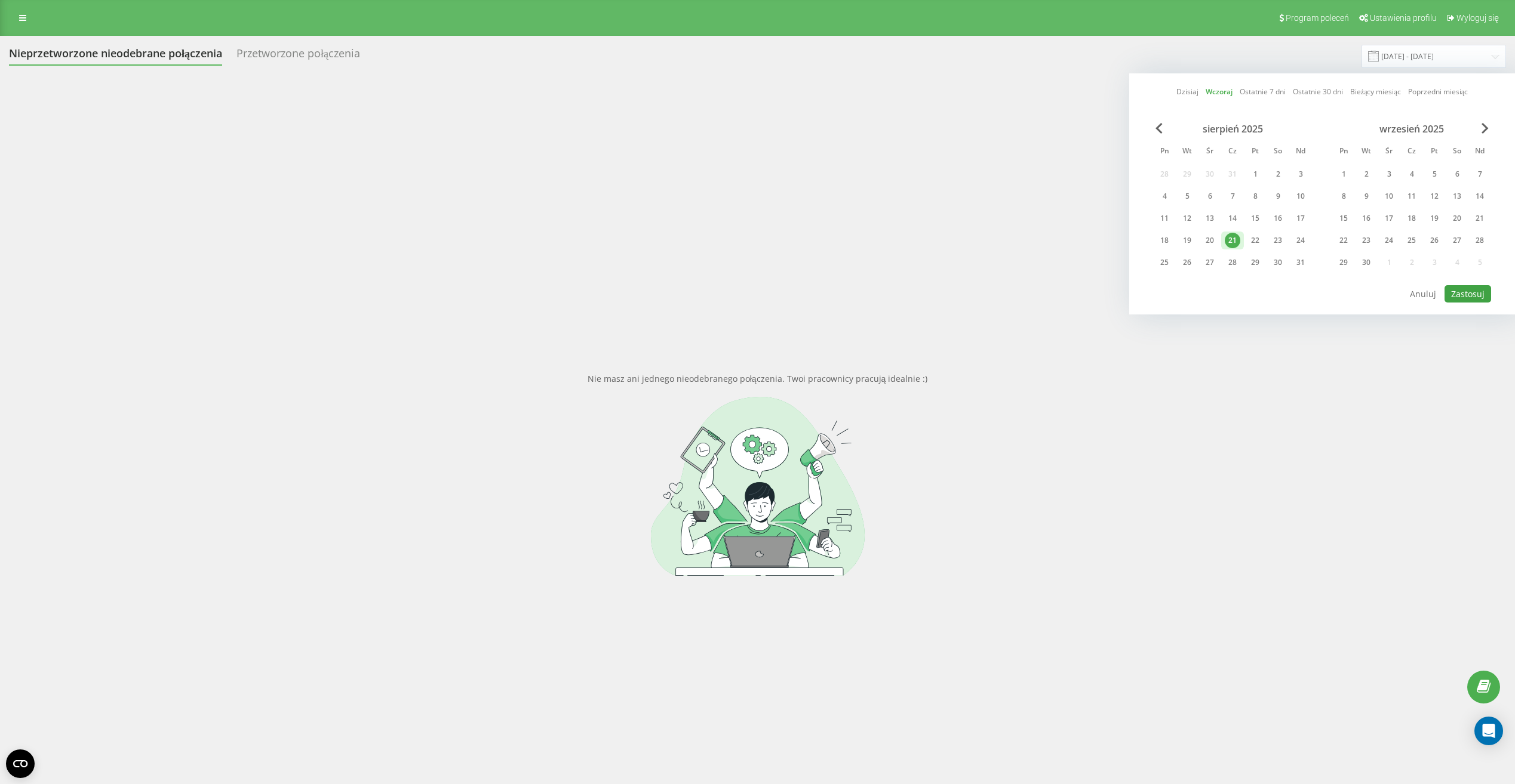
type input "[DATE] - [DATE]"
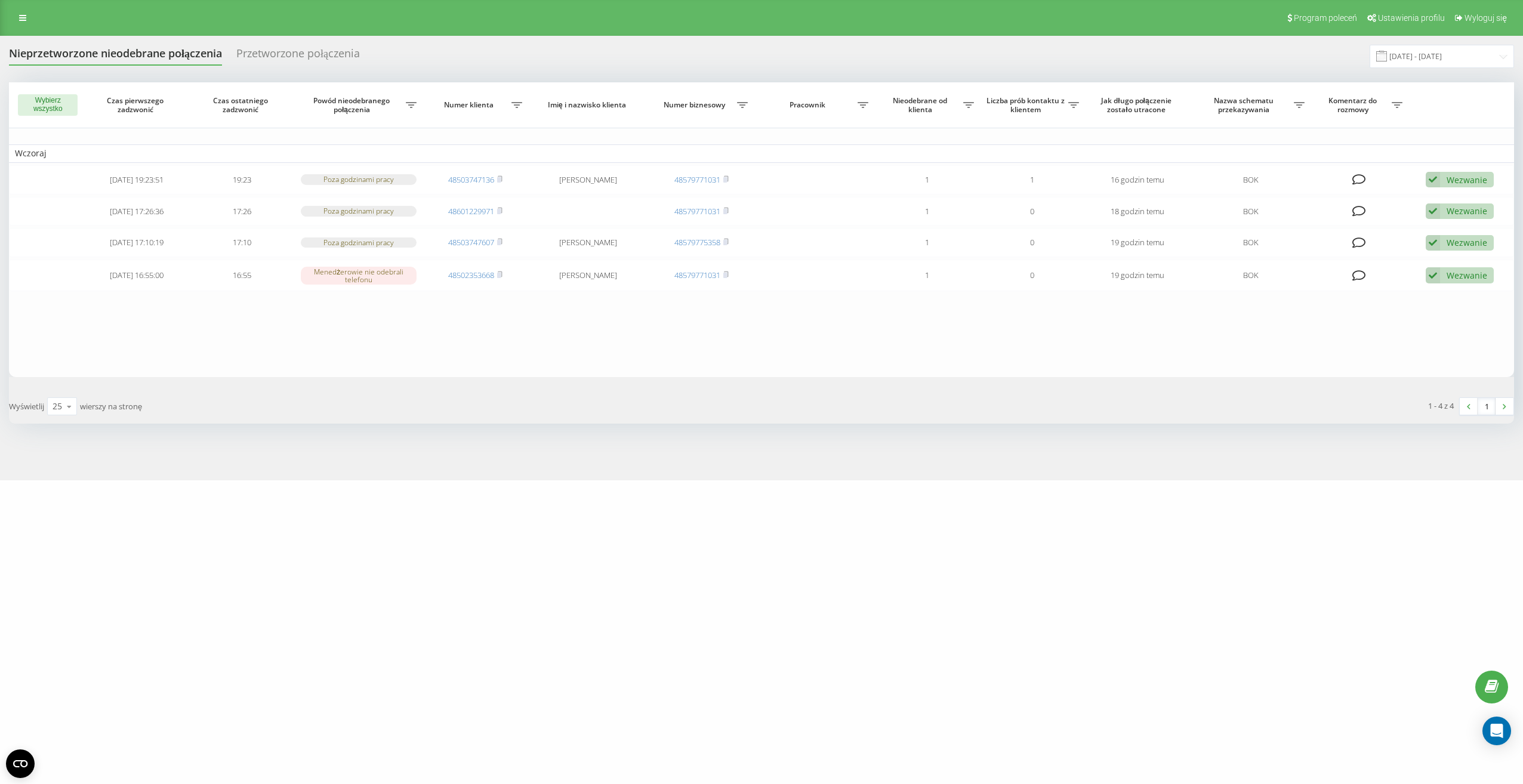
click at [1417, 546] on div "crossmobile.pl Projekty crossmobile.pl Centrum obsługi Dziennik połączeń Dzienn…" at bounding box center [762, 392] width 1523 height 784
click at [1387, 55] on span at bounding box center [1382, 56] width 11 height 11
